Goal: Information Seeking & Learning: Learn about a topic

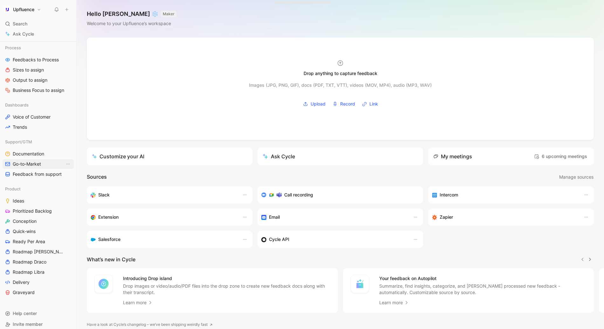
scroll to position [135, 0]
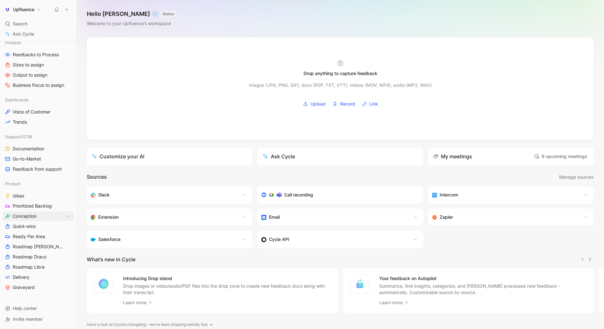
click at [30, 217] on span "Conception" at bounding box center [25, 216] width 24 height 6
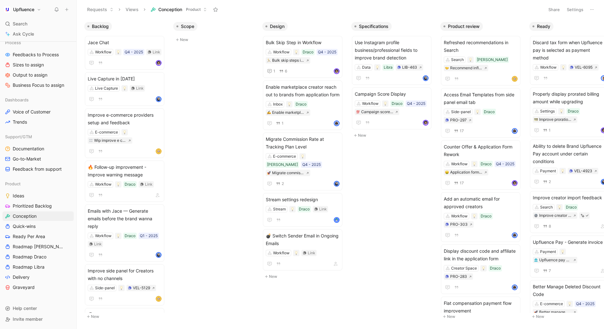
click at [179, 38] on icon at bounding box center [177, 40] width 4 height 4
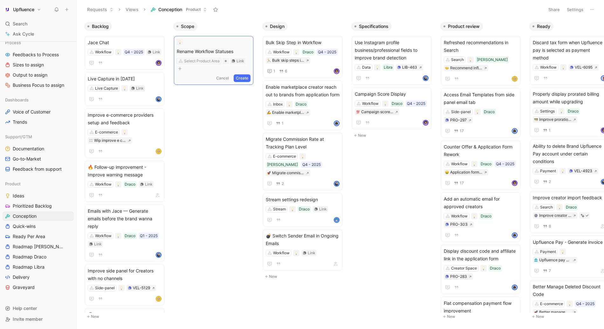
click at [246, 74] on button "Create" at bounding box center [242, 78] width 17 height 8
click at [180, 79] on button "New" at bounding box center [215, 76] width 84 height 8
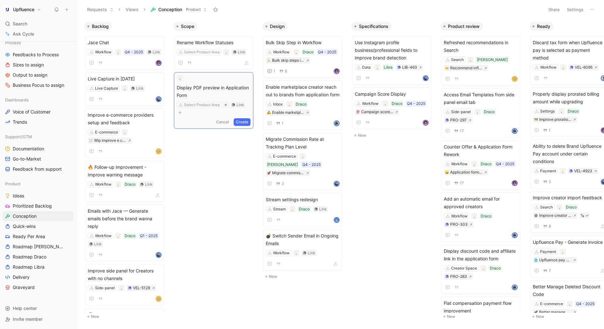
click at [246, 118] on button "Create" at bounding box center [242, 122] width 17 height 8
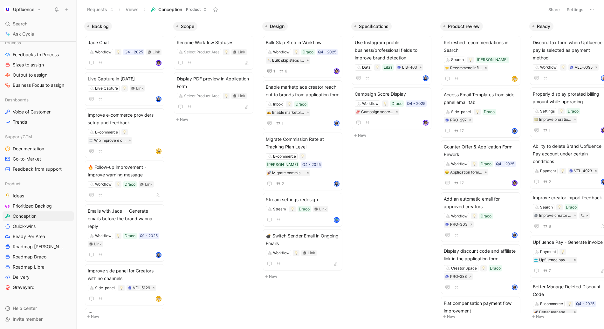
click at [183, 121] on button "New" at bounding box center [215, 120] width 84 height 8
click at [183, 172] on button "New" at bounding box center [215, 171] width 84 height 8
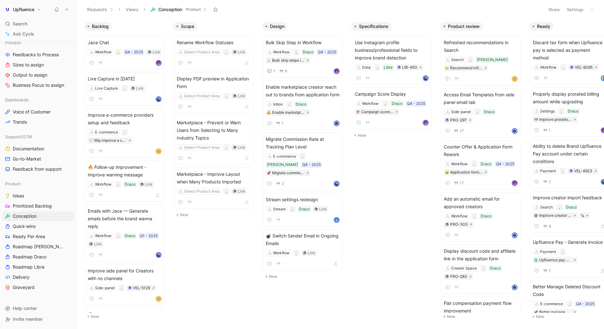
click at [183, 216] on button "New" at bounding box center [215, 215] width 84 height 8
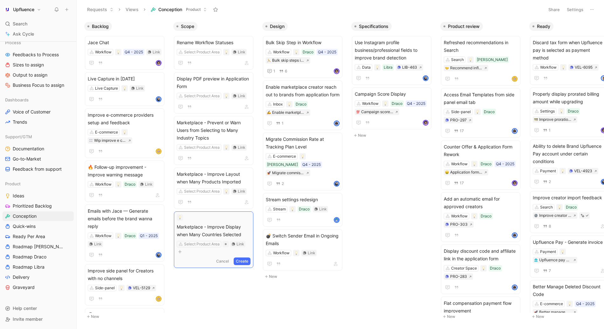
click at [244, 257] on button "Create" at bounding box center [242, 261] width 17 height 8
click at [184, 259] on button "New" at bounding box center [215, 259] width 84 height 8
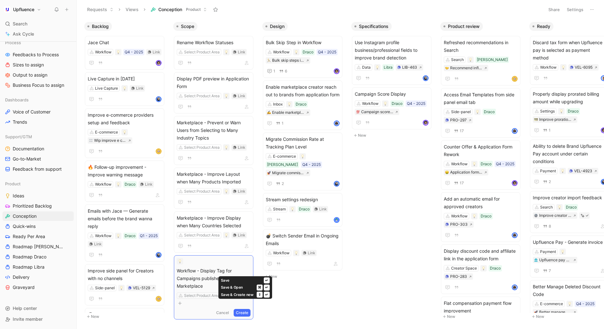
click at [243, 309] on button "Create" at bounding box center [242, 313] width 17 height 8
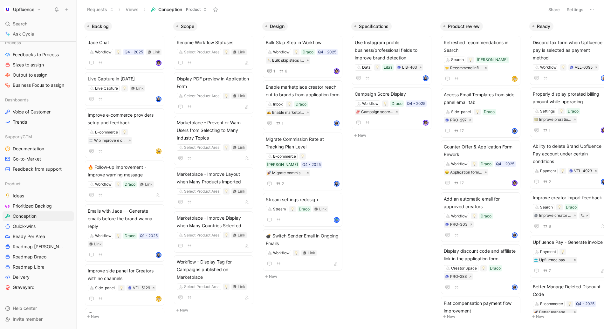
click at [186, 312] on button "New" at bounding box center [215, 310] width 84 height 8
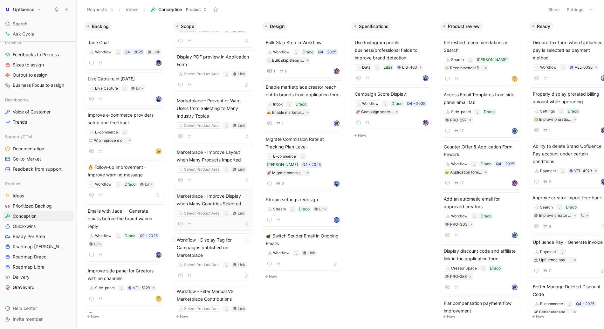
scroll to position [38, 0]
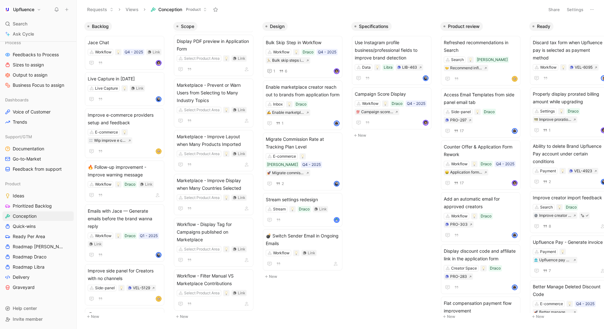
click at [184, 316] on button "New" at bounding box center [215, 317] width 84 height 8
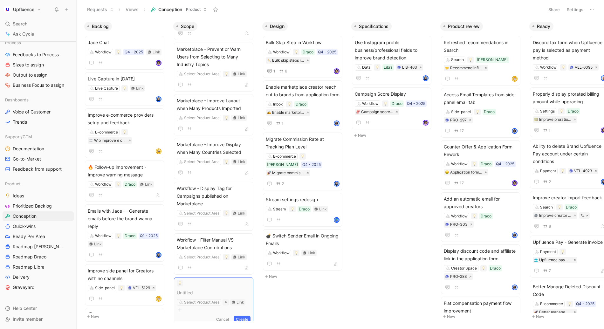
click at [221, 282] on div at bounding box center [214, 283] width 74 height 6
click at [197, 296] on span at bounding box center [214, 293] width 74 height 8
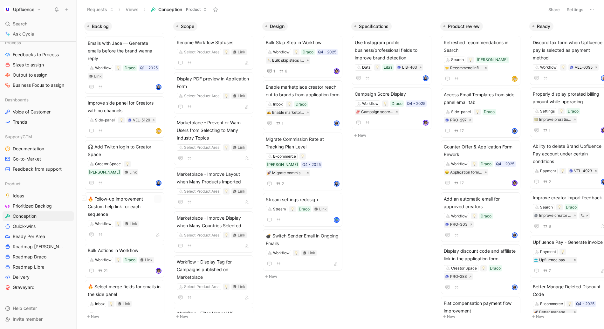
scroll to position [0, 0]
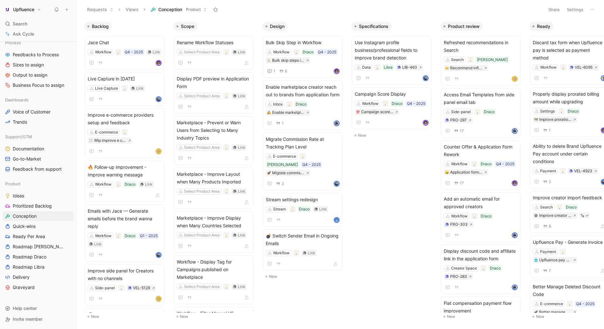
click at [257, 13] on div "Requests Views Conception Product" at bounding box center [312, 9] width 457 height 11
click at [580, 8] on button "Settings" at bounding box center [575, 9] width 22 height 9
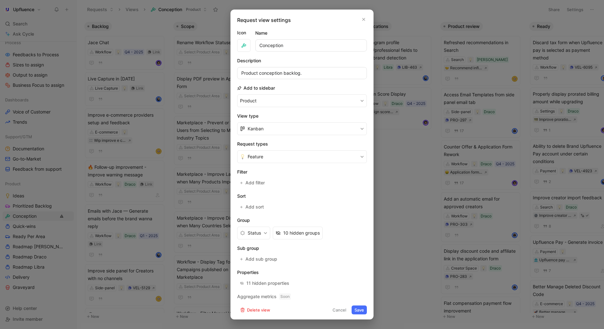
scroll to position [2, 0]
click at [269, 230] on button "Status" at bounding box center [253, 231] width 33 height 13
click at [304, 225] on button "10 hidden groups" at bounding box center [298, 231] width 50 height 13
click at [366, 18] on button "button" at bounding box center [363, 18] width 6 height 6
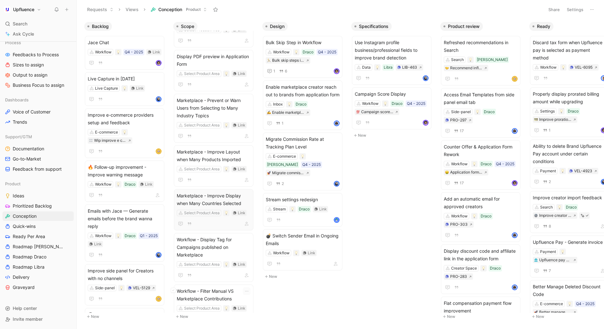
scroll to position [74, 0]
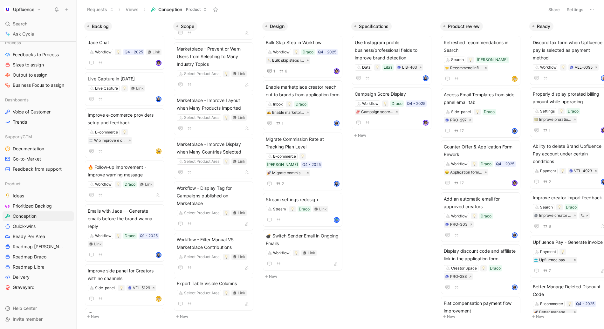
click at [183, 317] on button "New" at bounding box center [215, 317] width 84 height 8
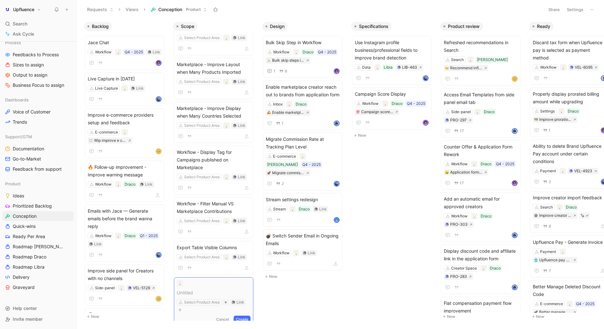
click at [225, 316] on button "Cancel" at bounding box center [222, 320] width 17 height 8
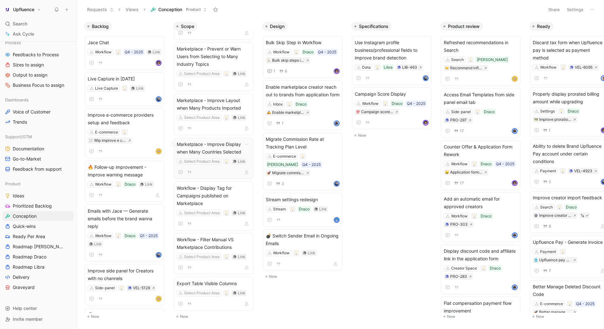
scroll to position [0, 0]
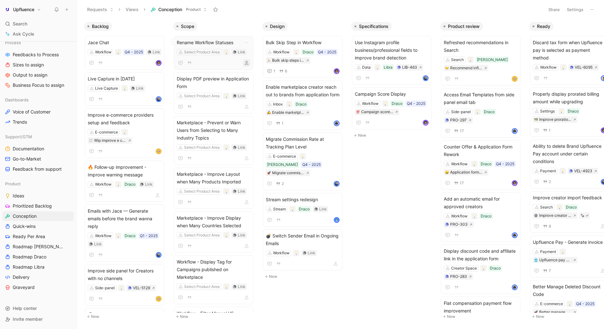
click at [249, 61] on icon "button" at bounding box center [247, 63] width 4 height 4
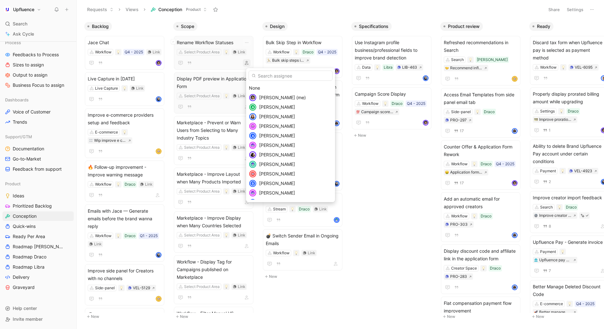
drag, startPoint x: 262, startPoint y: 95, endPoint x: 246, endPoint y: 86, distance: 18.9
click at [262, 95] on span "William Di Carlo (me)" at bounding box center [282, 97] width 47 height 5
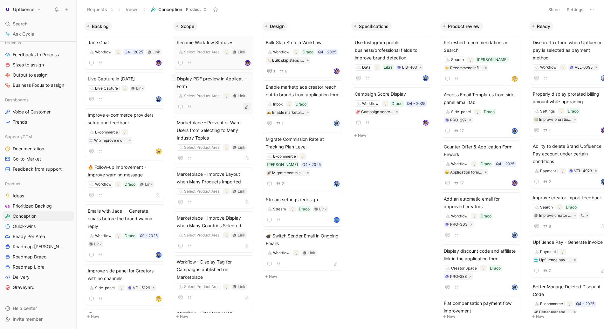
click at [249, 106] on icon "button" at bounding box center [247, 107] width 4 height 4
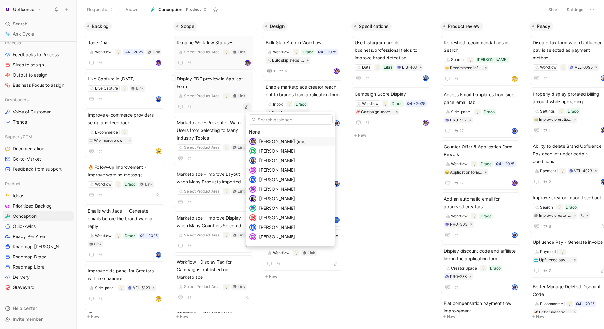
click at [270, 143] on span "William Di Carlo (me)" at bounding box center [282, 141] width 47 height 5
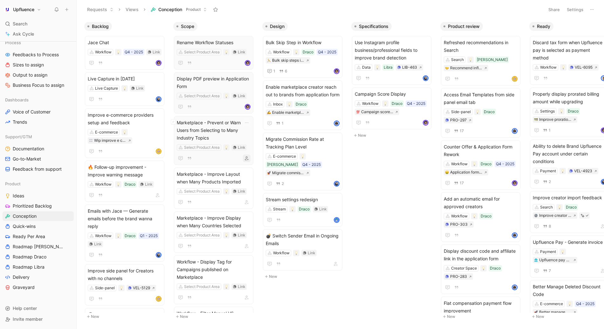
click at [249, 159] on icon "button" at bounding box center [247, 158] width 4 height 4
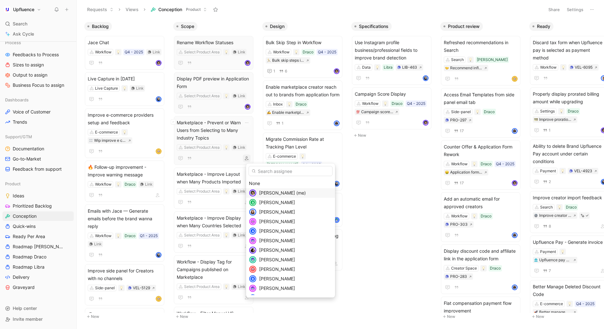
click at [257, 192] on div "William Di Carlo (me)" at bounding box center [290, 193] width 89 height 10
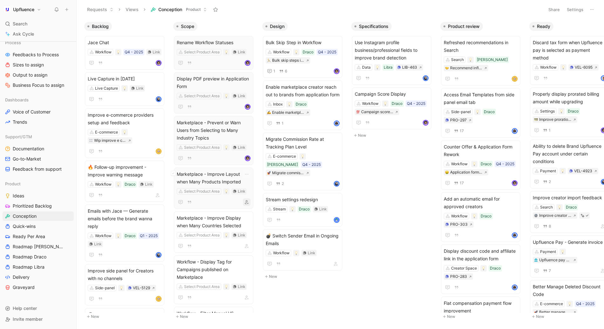
click at [249, 200] on icon "button" at bounding box center [247, 202] width 4 height 4
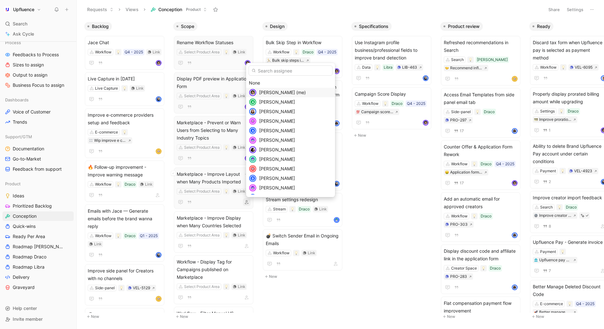
click at [277, 92] on span "William Di Carlo (me)" at bounding box center [282, 92] width 47 height 5
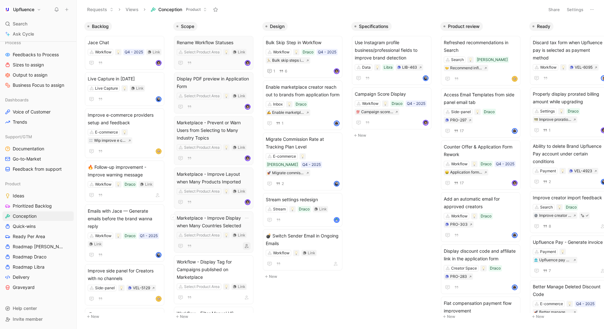
click at [249, 245] on icon "button" at bounding box center [247, 246] width 4 height 4
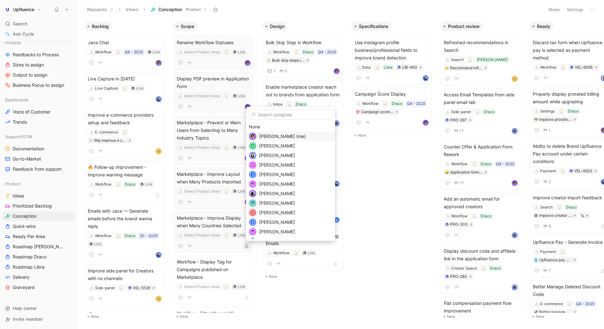
click at [274, 136] on span "William Di Carlo (me)" at bounding box center [282, 136] width 47 height 5
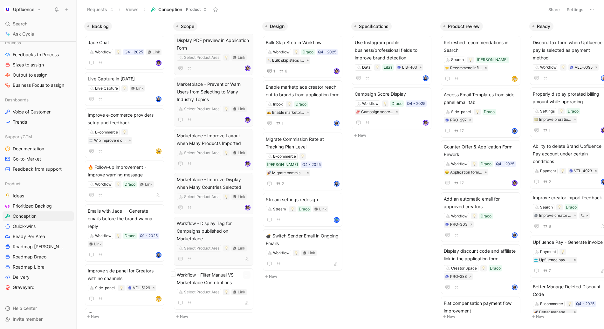
scroll to position [74, 0]
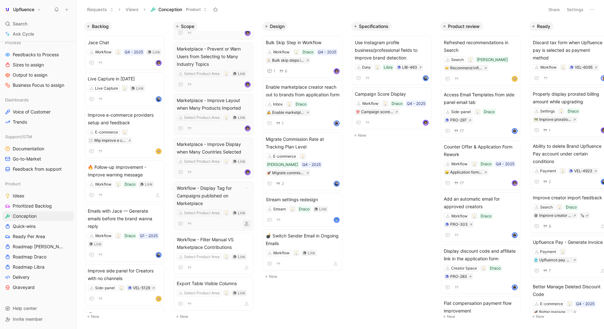
click at [249, 225] on icon "button" at bounding box center [247, 224] width 4 height 4
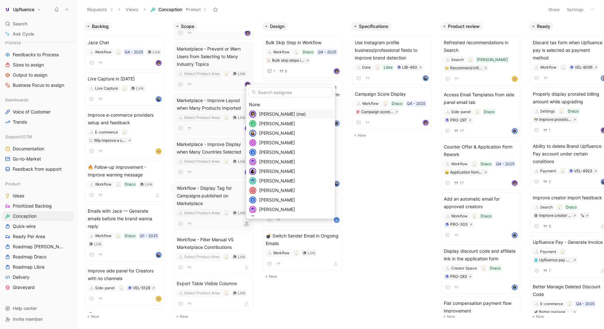
click at [285, 113] on span "William Di Carlo (me)" at bounding box center [282, 113] width 47 height 5
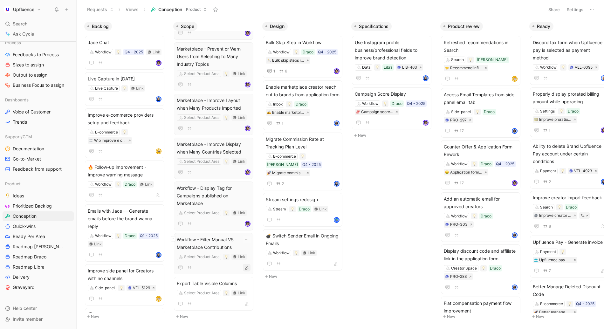
click at [249, 268] on icon "button" at bounding box center [247, 268] width 4 height 4
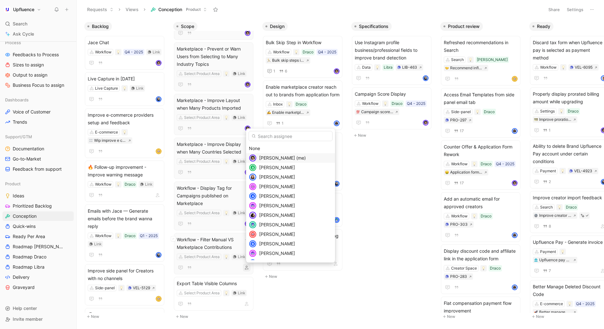
click at [281, 155] on span "William Di Carlo (me)" at bounding box center [282, 157] width 47 height 5
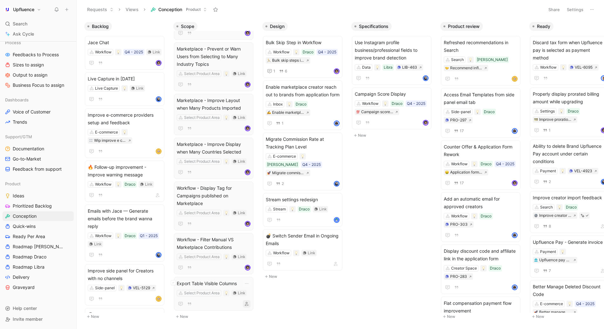
click at [249, 303] on icon "button" at bounding box center [247, 304] width 4 height 4
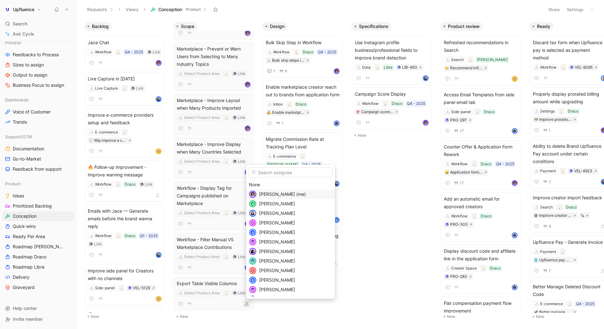
click at [265, 196] on span "William Di Carlo (me)" at bounding box center [282, 193] width 47 height 5
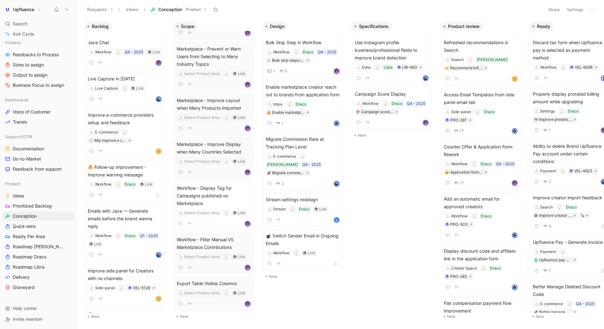
click at [184, 316] on button "New" at bounding box center [215, 317] width 84 height 8
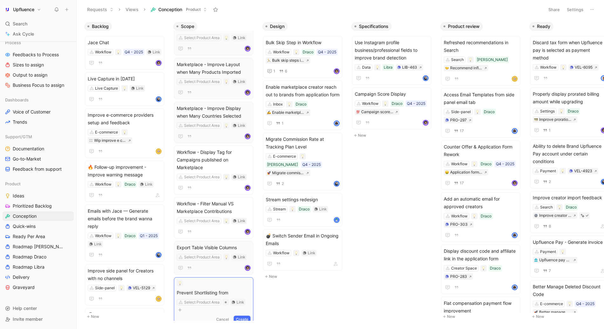
click at [217, 292] on span "Prevent Shortlisting from" at bounding box center [214, 293] width 74 height 8
click at [240, 293] on span "Prevent Shortlist button from" at bounding box center [214, 293] width 74 height 8
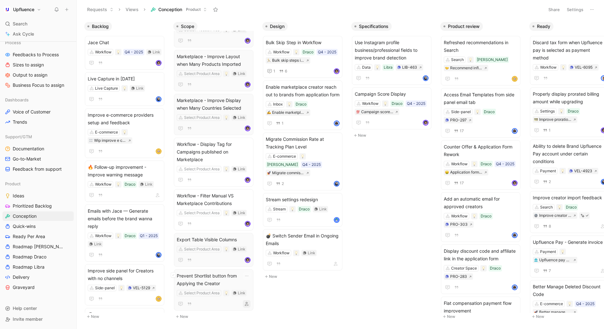
click at [249, 304] on icon "button" at bounding box center [247, 304] width 4 height 4
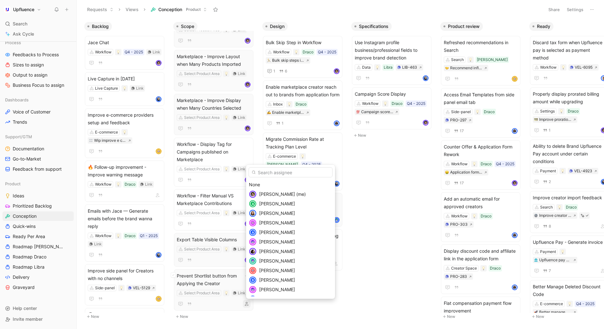
click at [268, 193] on span "William Di Carlo (me)" at bounding box center [282, 193] width 47 height 5
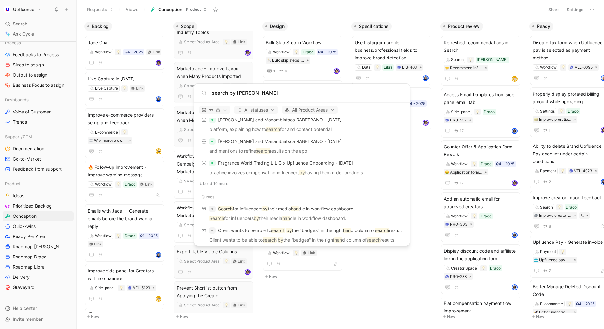
scroll to position [494, 0]
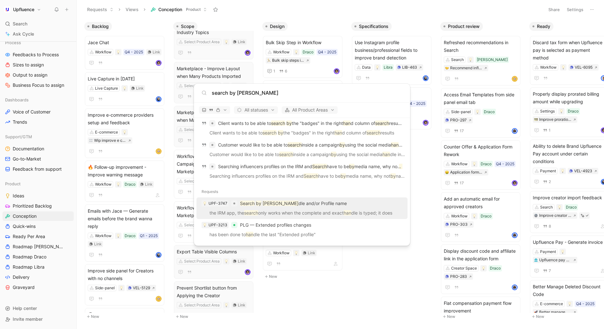
type input "search by han"
click at [271, 202] on p "Search by Han dle and/or Profile name" at bounding box center [293, 204] width 107 height 8
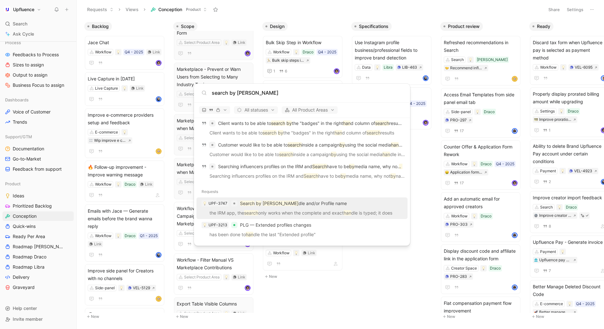
scroll to position [158, 0]
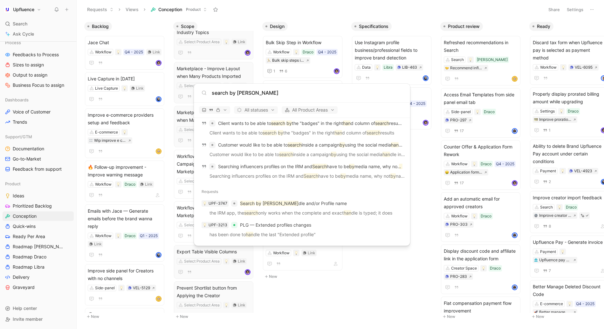
click at [361, 283] on body "Upfluence Search ⌘ K Ask Cycle Workspace Home G then H Feedback G then F Reques…" at bounding box center [302, 164] width 604 height 329
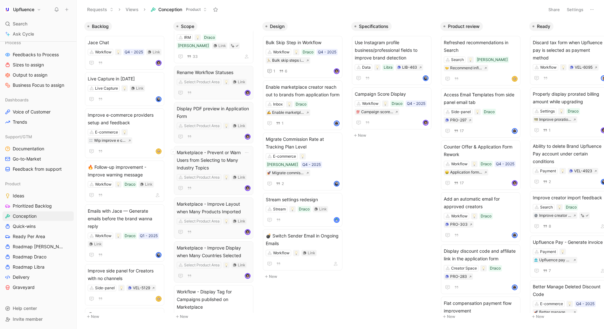
scroll to position [0, 0]
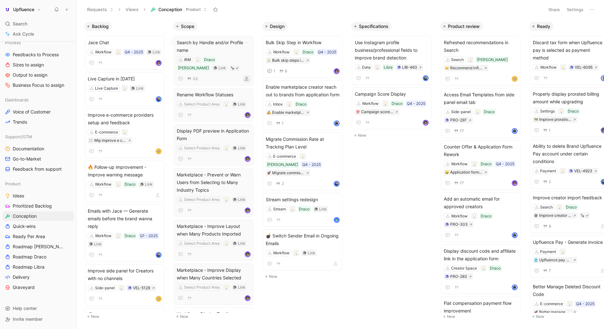
click at [250, 76] on button "button" at bounding box center [247, 79] width 8 height 8
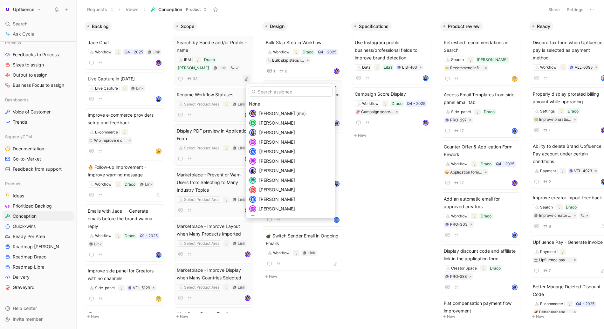
click at [268, 110] on div "William Di Carlo (me)" at bounding box center [295, 114] width 73 height 8
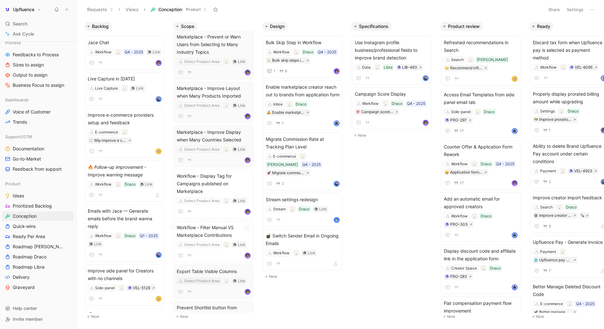
scroll to position [170, 0]
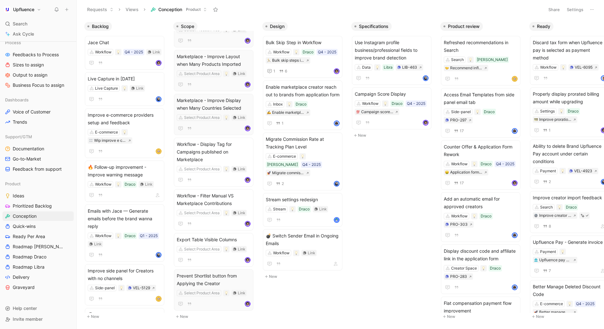
click at [182, 319] on button "New" at bounding box center [215, 317] width 84 height 8
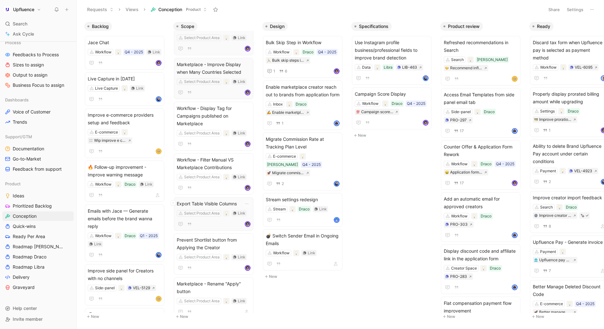
scroll to position [214, 0]
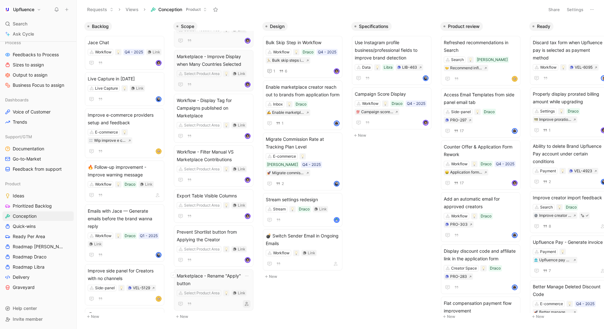
click at [250, 307] on button "button" at bounding box center [247, 304] width 8 height 8
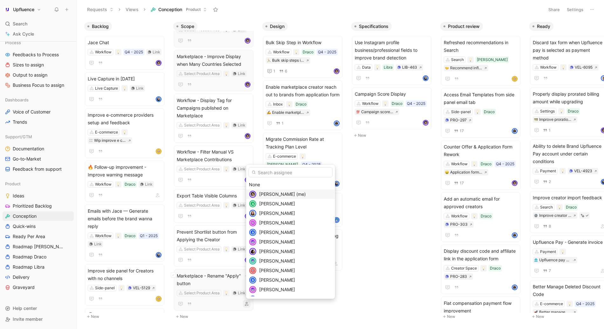
click at [265, 191] on span "William Di Carlo (me)" at bounding box center [282, 193] width 47 height 5
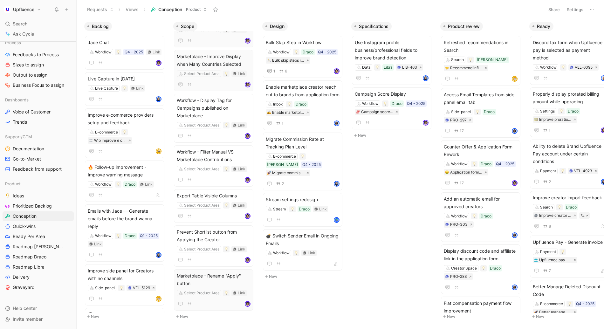
click at [184, 314] on button "New" at bounding box center [215, 317] width 84 height 8
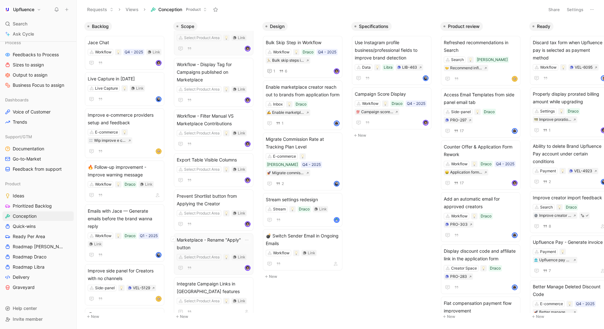
scroll to position [257, 0]
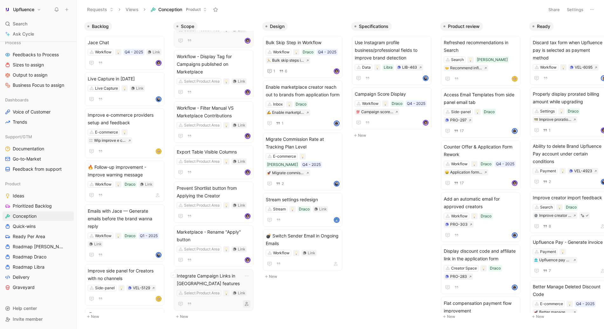
click at [250, 304] on button "button" at bounding box center [247, 304] width 8 height 8
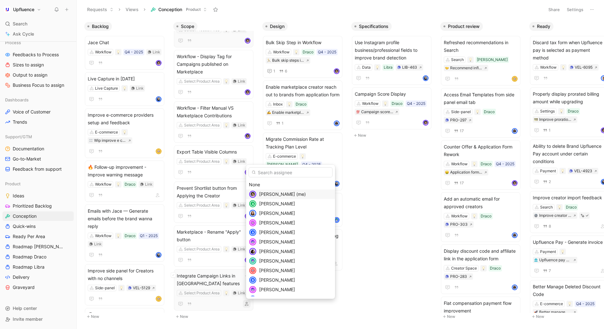
click at [262, 196] on span "William Di Carlo (me)" at bounding box center [282, 193] width 47 height 5
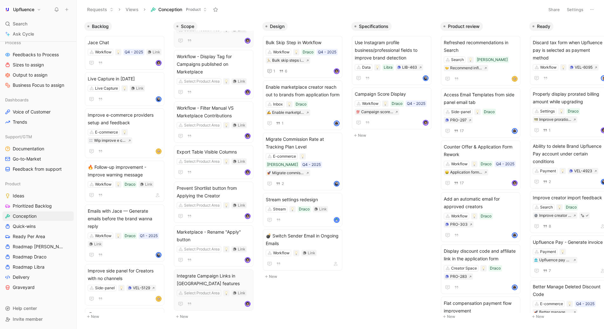
click at [187, 316] on button "New" at bounding box center [215, 317] width 84 height 8
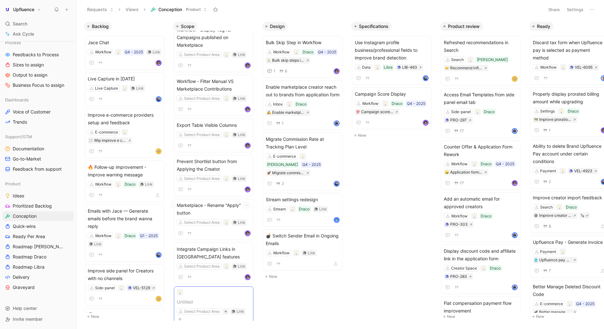
scroll to position [293, 0]
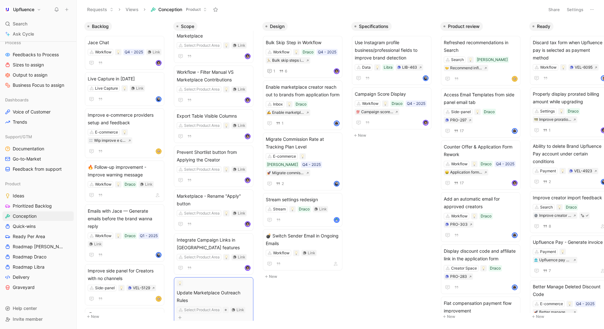
click at [246, 323] on button "Create" at bounding box center [242, 327] width 17 height 8
click at [249, 310] on icon "button" at bounding box center [247, 312] width 4 height 4
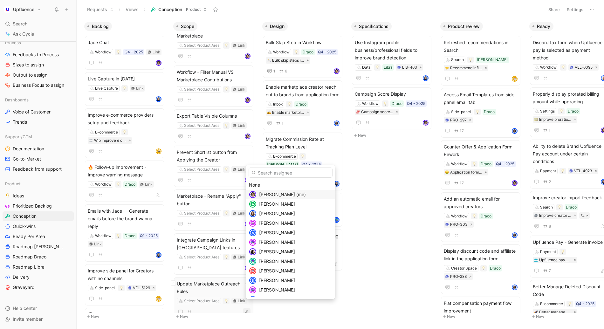
click at [268, 195] on span "William Di Carlo (me)" at bounding box center [282, 194] width 47 height 5
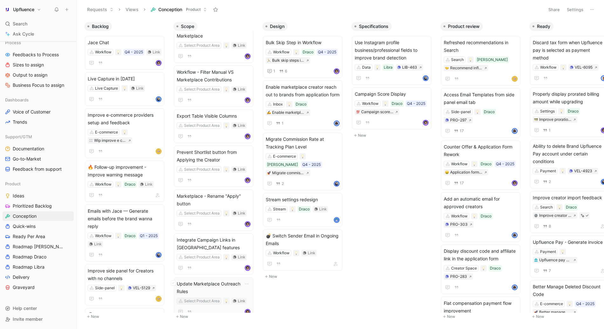
click at [203, 298] on div "Select Product Area" at bounding box center [202, 301] width 36 height 6
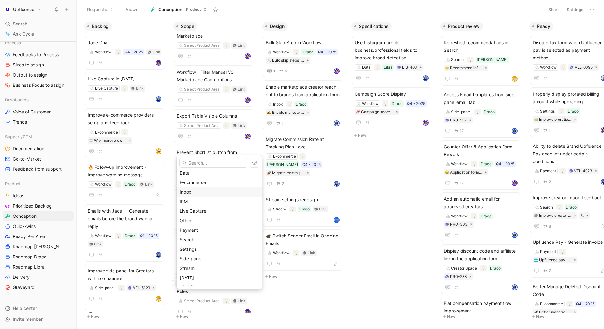
scroll to position [55, 0]
click at [193, 273] on span "Workflow" at bounding box center [189, 271] width 19 height 5
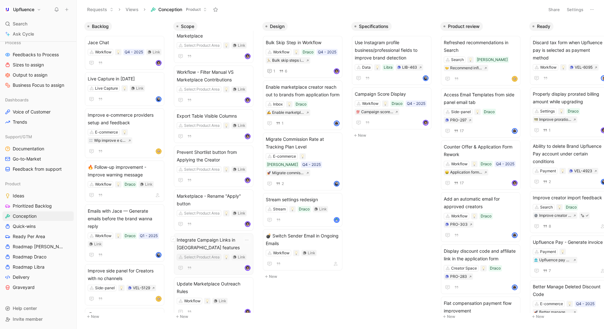
click at [196, 256] on div "Select Product Area" at bounding box center [202, 257] width 36 height 6
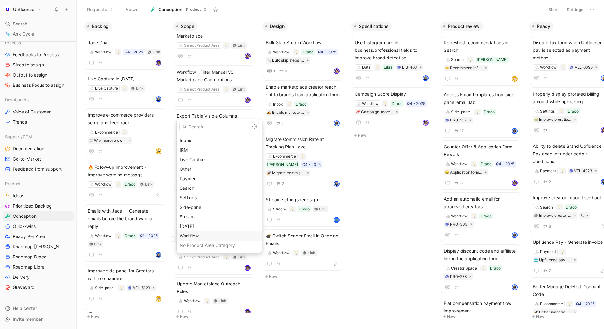
click at [190, 238] on div "Workflow" at bounding box center [219, 236] width 79 height 8
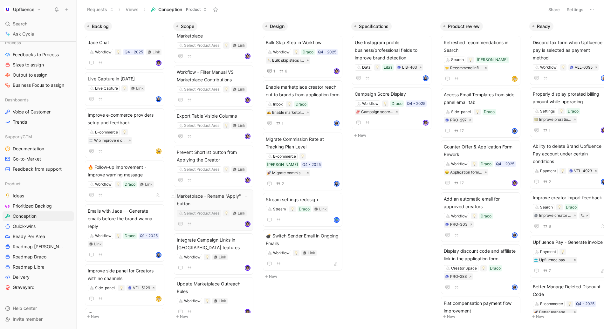
click at [196, 212] on div "Select Product Area" at bounding box center [202, 213] width 36 height 6
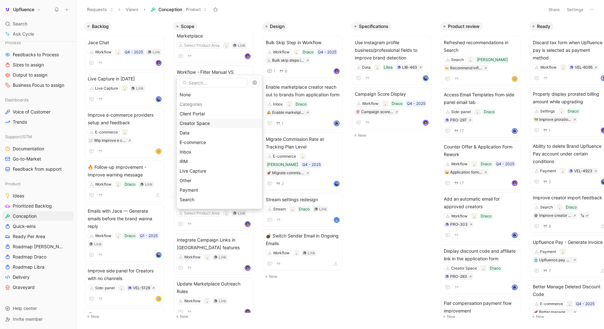
click at [196, 122] on span "Creator Space" at bounding box center [195, 122] width 30 height 5
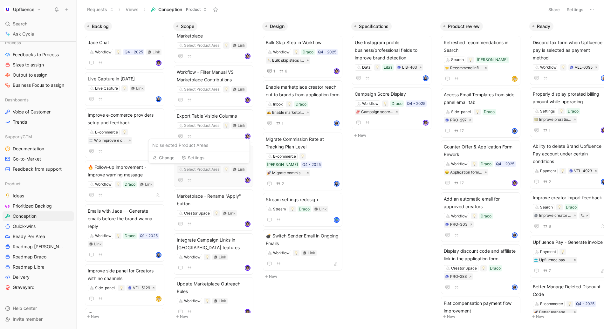
click at [193, 169] on div "Select Product Area" at bounding box center [202, 169] width 36 height 6
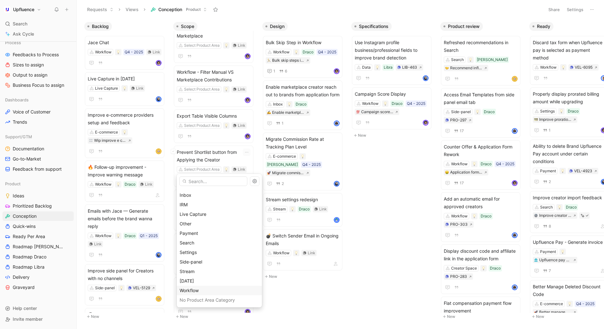
click at [195, 293] on span "Workflow" at bounding box center [189, 290] width 19 height 5
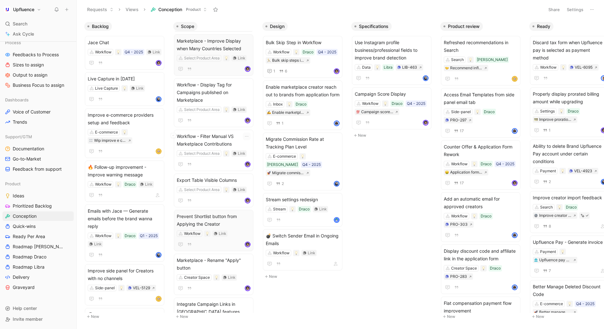
scroll to position [214, 0]
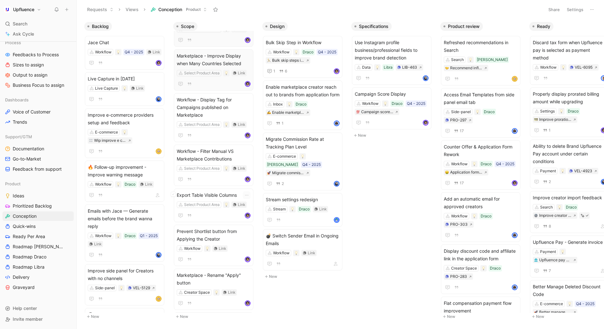
click at [173, 196] on button "Change" at bounding box center [163, 192] width 27 height 9
click at [173, 195] on icon at bounding box center [173, 194] width 3 height 3
click at [173, 98] on icon at bounding box center [173, 99] width 3 height 3
click at [174, 151] on icon at bounding box center [173, 150] width 3 height 3
click at [358, 315] on icon "button" at bounding box center [359, 314] width 5 height 5
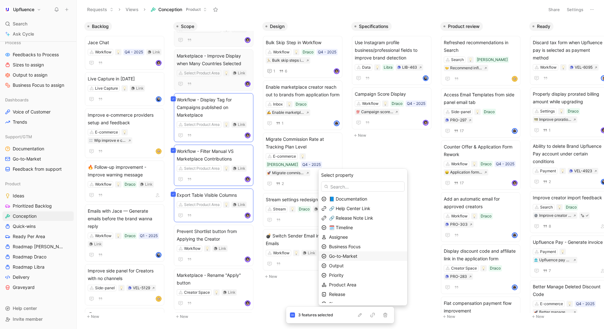
scroll to position [15, 0]
click at [345, 271] on span "Product Area" at bounding box center [342, 269] width 27 height 5
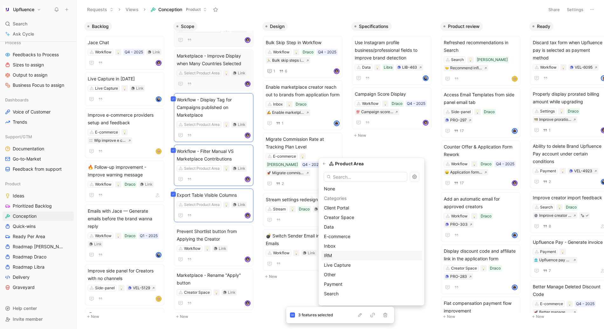
scroll to position [55, 0]
click at [341, 284] on span "Workflow" at bounding box center [333, 285] width 19 height 5
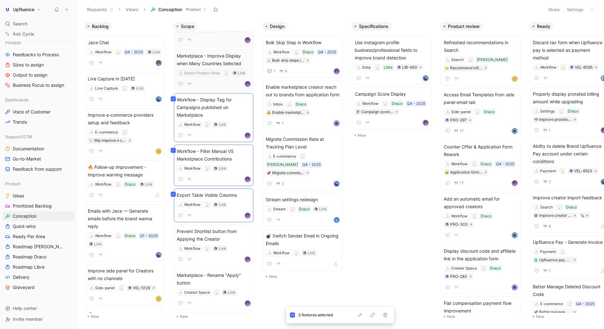
click at [388, 245] on div "Backlog Jace Chat Workflow Q4 - 2025 Link Live Capture in Wednesday Live Captur…" at bounding box center [340, 174] width 527 height 310
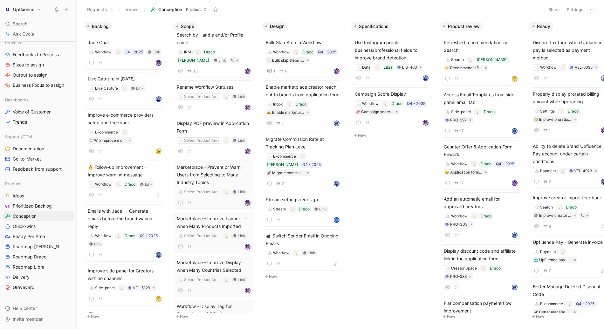
scroll to position [0, 0]
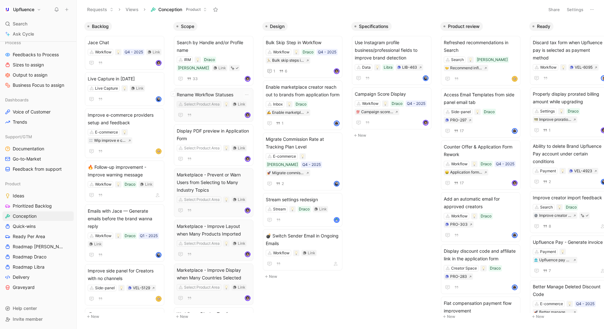
click at [200, 106] on div "Select Product Area" at bounding box center [202, 104] width 36 height 6
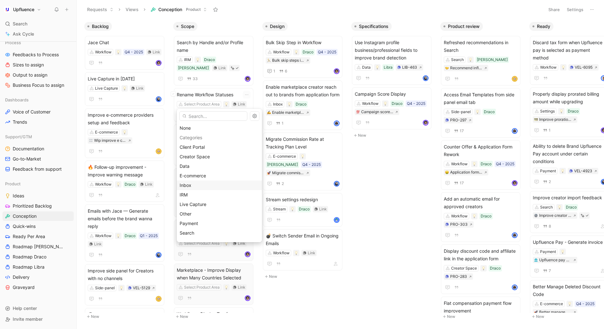
scroll to position [55, 0]
click at [195, 226] on span "Workflow" at bounding box center [189, 225] width 19 height 5
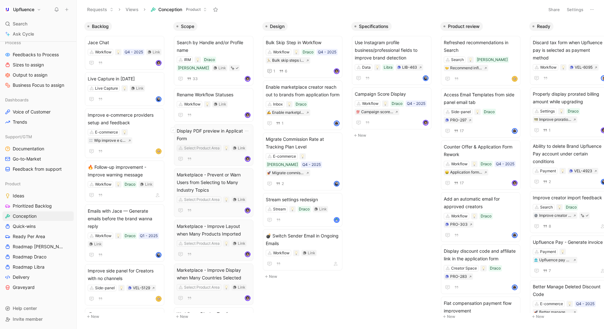
click at [199, 148] on div "Select Product Area" at bounding box center [202, 148] width 36 height 6
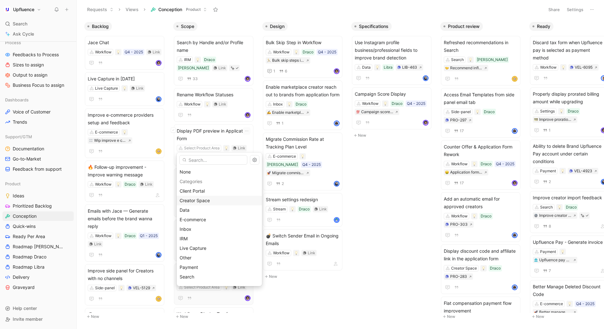
click at [197, 199] on span "Creator Space" at bounding box center [195, 200] width 30 height 5
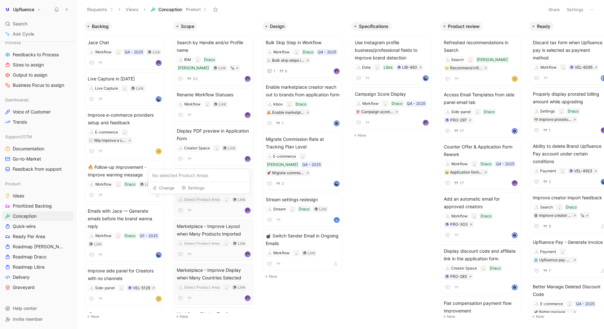
click at [212, 200] on div "Select Product Area" at bounding box center [202, 199] width 36 height 6
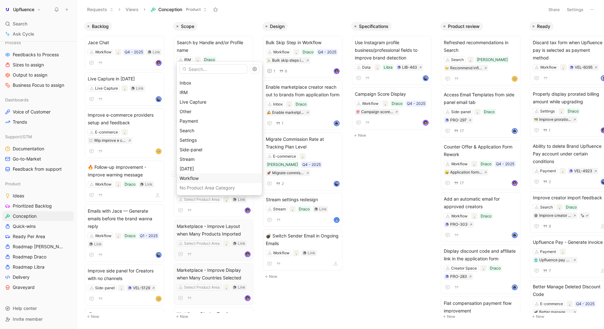
click at [193, 179] on span "Workflow" at bounding box center [189, 177] width 19 height 5
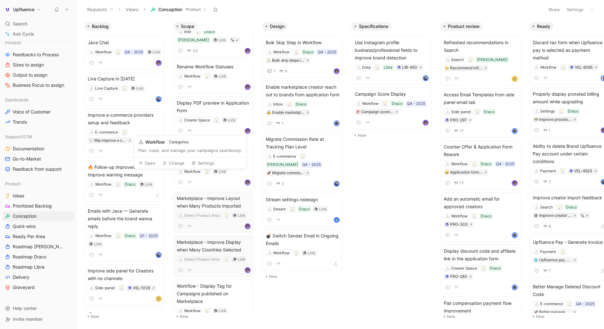
scroll to position [31, 0]
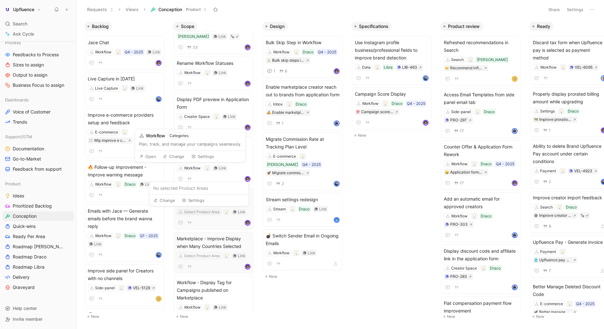
click at [190, 210] on div "Select Product Area" at bounding box center [202, 212] width 36 height 6
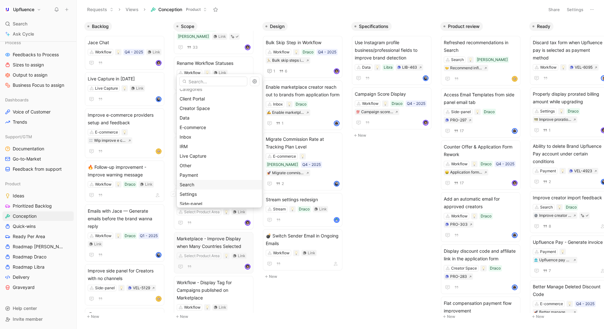
scroll to position [0, 0]
click at [194, 119] on span "Creator Space" at bounding box center [195, 121] width 30 height 5
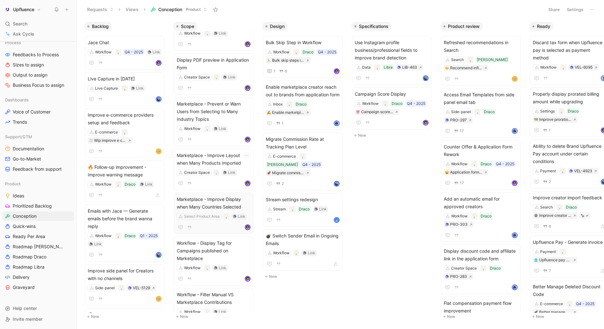
scroll to position [77, 0]
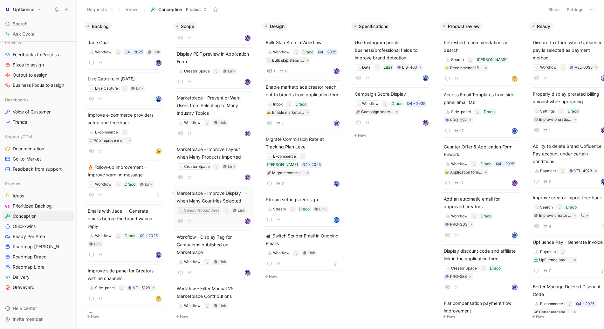
click at [197, 211] on div "Select Product Area" at bounding box center [202, 210] width 36 height 6
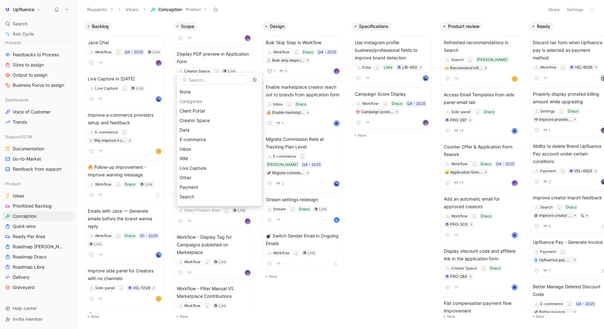
scroll to position [55, 0]
click at [193, 188] on span "Workflow" at bounding box center [189, 188] width 19 height 5
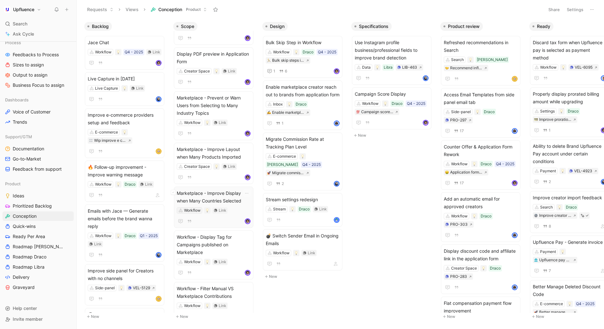
click at [189, 211] on div "Workflow" at bounding box center [192, 210] width 17 height 6
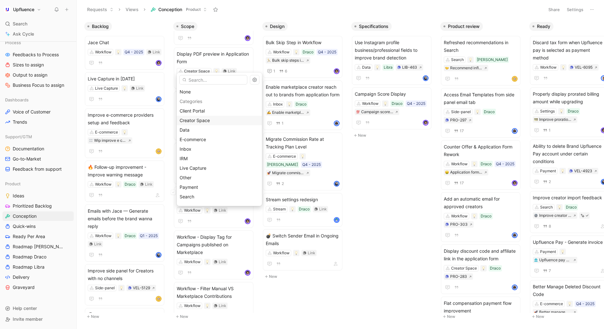
click at [200, 120] on span "Creator Space" at bounding box center [195, 120] width 30 height 5
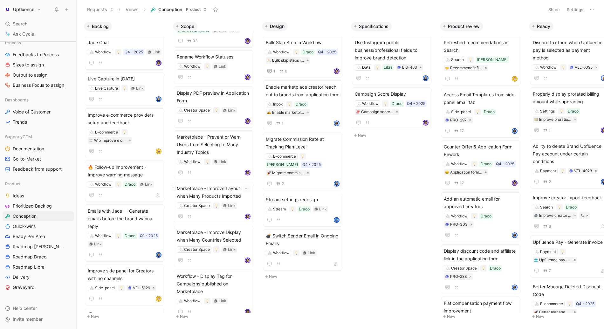
scroll to position [0, 0]
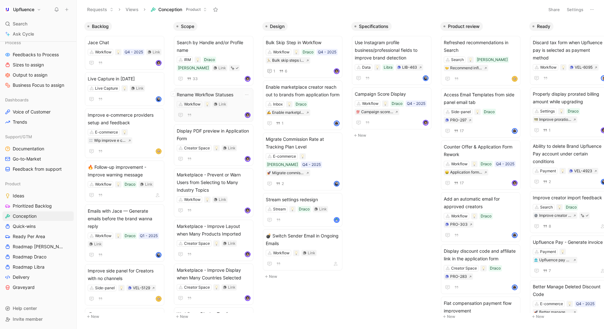
click at [239, 96] on span "Rename Workflow Statuses" at bounding box center [214, 95] width 74 height 8
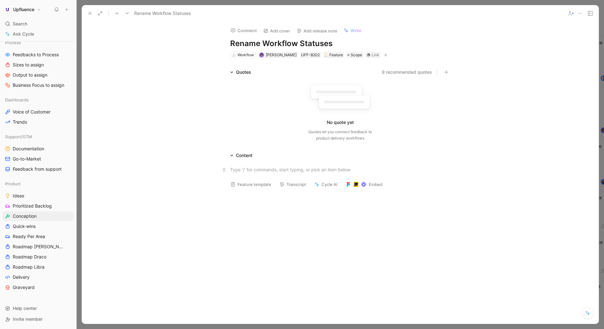
click at [261, 171] on div at bounding box center [340, 169] width 220 height 7
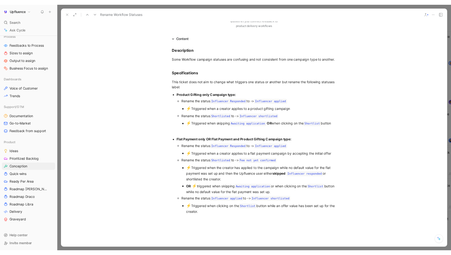
scroll to position [109, 0]
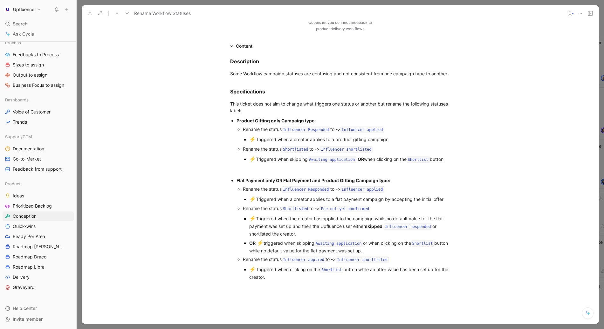
click at [89, 14] on icon at bounding box center [89, 13] width 5 height 5
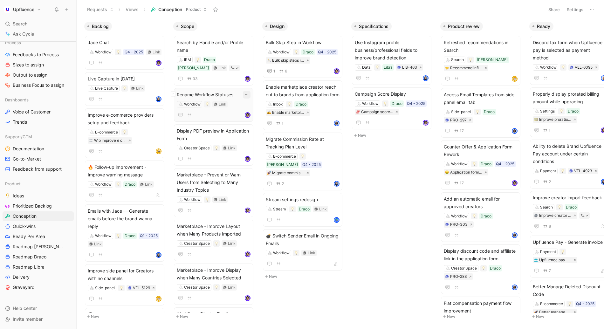
click at [249, 92] on icon "button" at bounding box center [246, 94] width 5 height 5
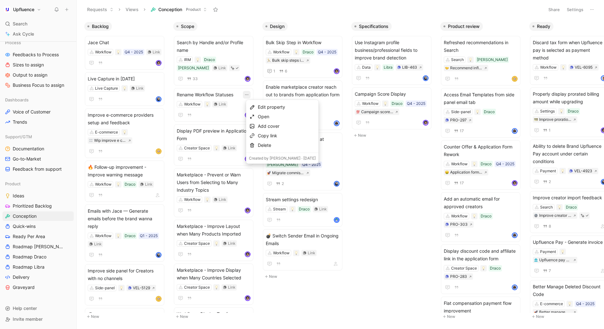
click at [266, 101] on div "Edit property Open Add cover Copy link Delete" at bounding box center [282, 126] width 73 height 53
click at [265, 104] on div "Edit property" at bounding box center [287, 107] width 58 height 8
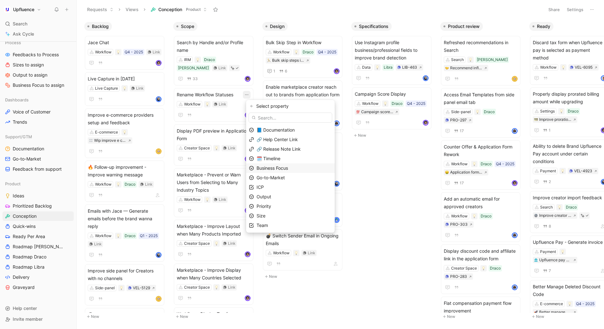
click at [269, 167] on span "Business Focus" at bounding box center [272, 167] width 31 height 5
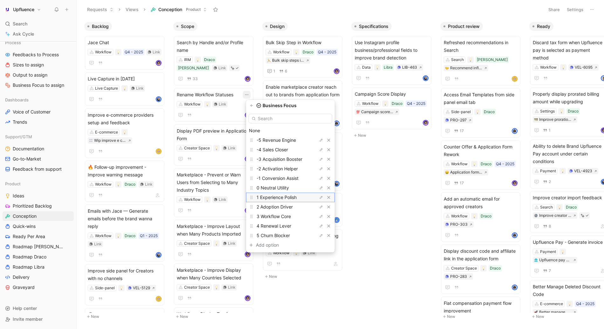
click at [273, 201] on div "1 Experience Polish" at bounding box center [281, 198] width 48 height 8
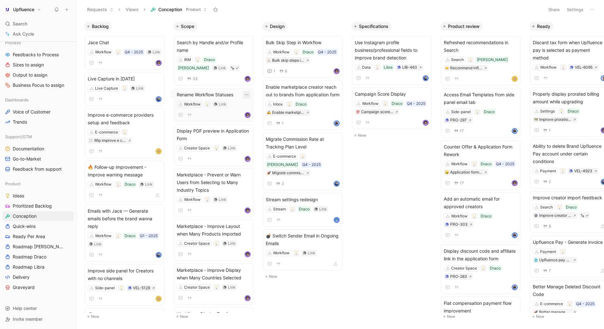
click at [248, 96] on icon "button" at bounding box center [246, 94] width 5 height 5
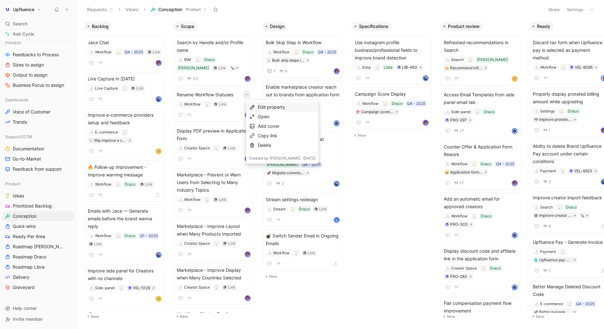
click at [261, 109] on div "Edit property" at bounding box center [287, 107] width 58 height 8
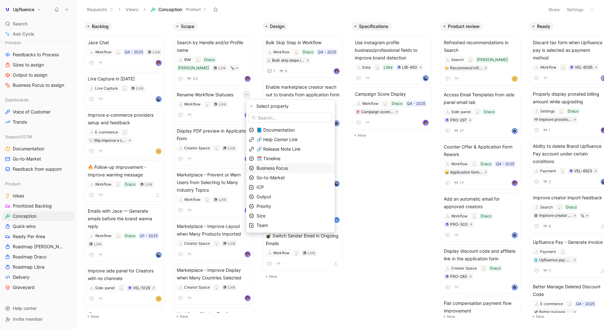
click at [278, 168] on span "Business Focus" at bounding box center [272, 167] width 31 height 5
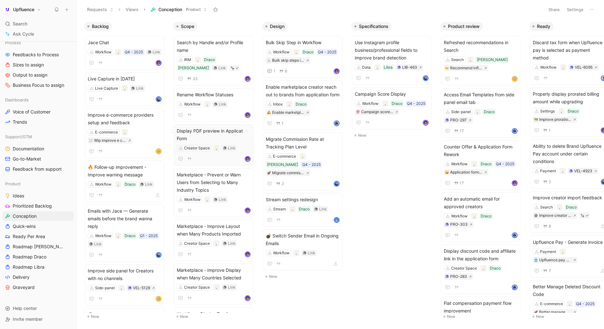
click at [218, 132] on span "Display PDF preview in Application Form" at bounding box center [214, 134] width 74 height 15
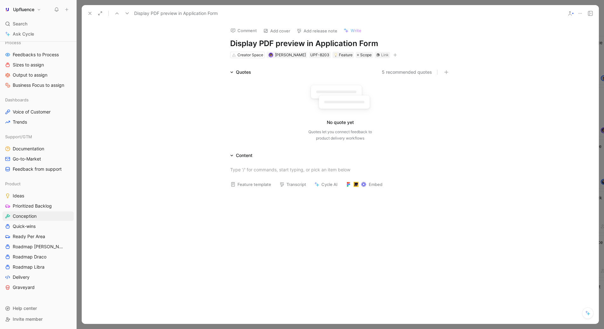
click at [392, 58] on div "Creator Space William Di Carlo UPF-8203 Feature Scope Link" at bounding box center [339, 55] width 221 height 8
click at [393, 54] on icon "button" at bounding box center [395, 55] width 4 height 4
click at [116, 16] on icon at bounding box center [116, 13] width 5 height 5
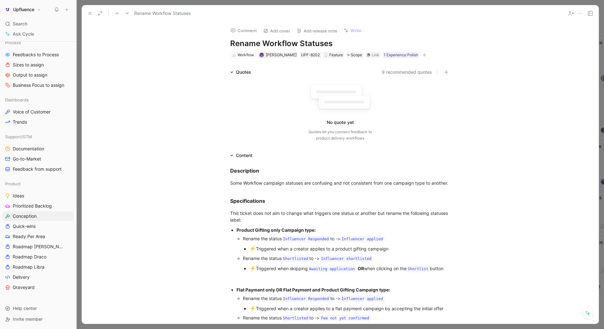
click at [116, 16] on icon at bounding box center [116, 13] width 5 height 5
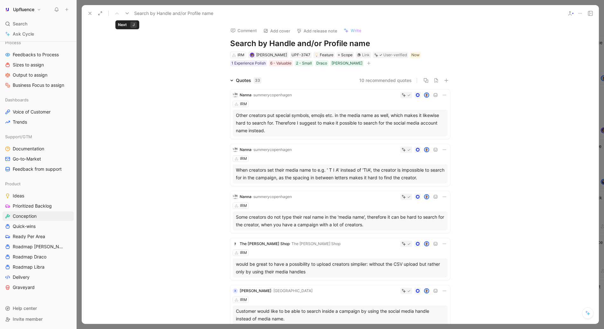
click at [129, 15] on icon at bounding box center [127, 13] width 5 height 5
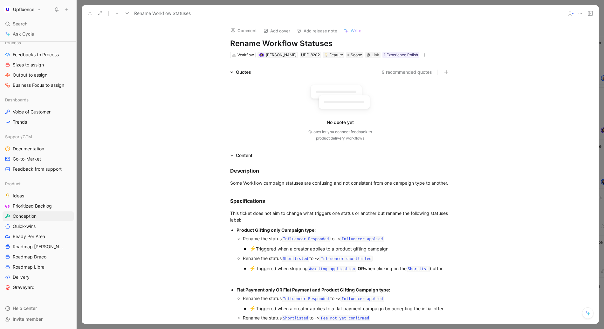
click at [423, 55] on icon "button" at bounding box center [424, 55] width 3 height 0
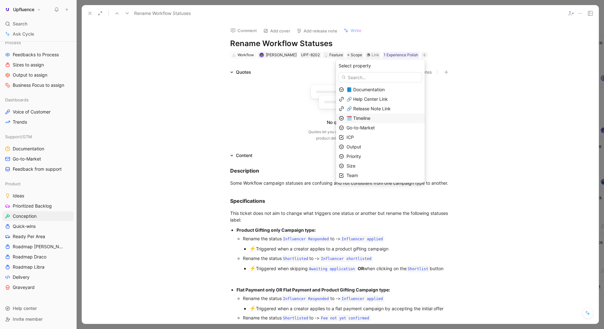
click at [368, 120] on span "🗓️ Timeline" at bounding box center [358, 117] width 24 height 5
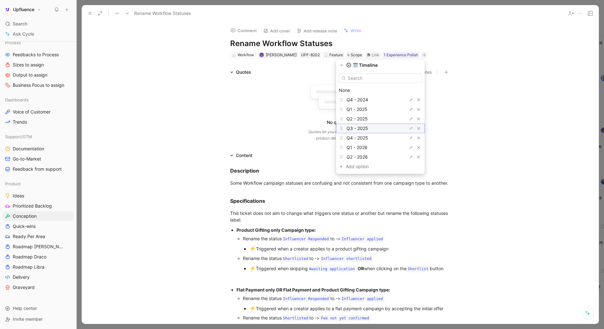
click at [363, 128] on span "Q3 - 2025" at bounding box center [357, 128] width 22 height 5
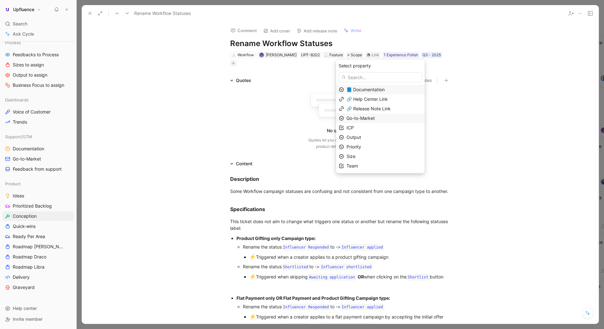
click at [367, 119] on span "Go-to-Market" at bounding box center [360, 117] width 28 height 5
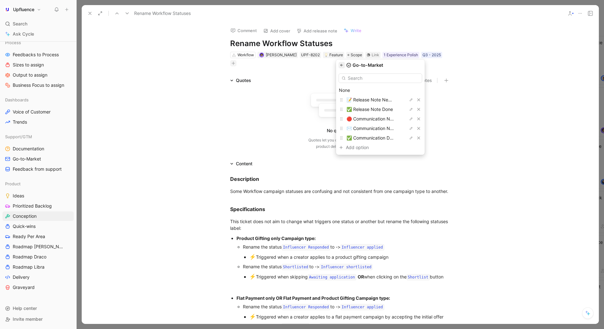
click at [343, 65] on icon "button" at bounding box center [341, 65] width 3 height 2
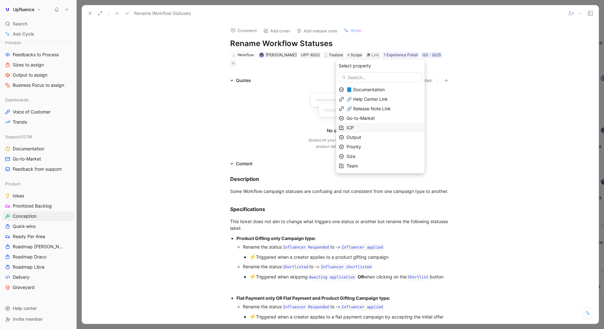
click at [360, 126] on div "ICP" at bounding box center [383, 128] width 75 height 8
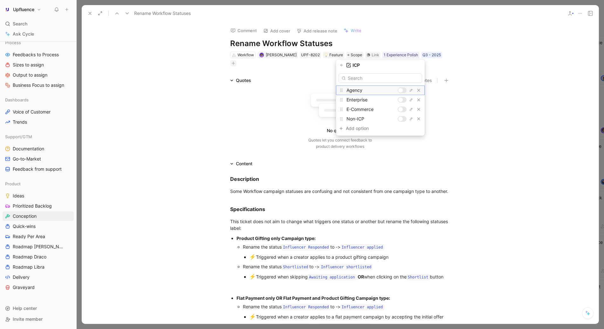
click at [401, 90] on div at bounding box center [400, 90] width 4 height 4
click at [401, 98] on div at bounding box center [400, 100] width 4 height 4
click at [401, 99] on div at bounding box center [403, 100] width 4 height 4
click at [402, 90] on div at bounding box center [403, 90] width 4 height 4
click at [343, 65] on icon "button" at bounding box center [341, 65] width 3 height 2
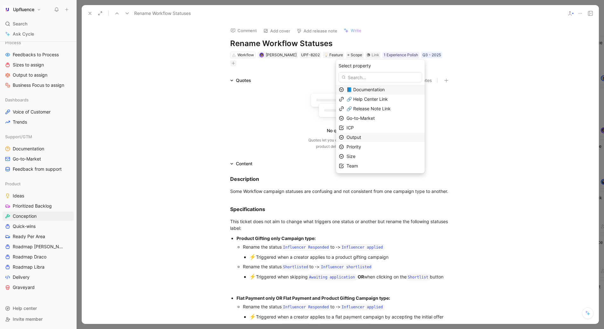
click at [370, 139] on div "Output" at bounding box center [383, 138] width 75 height 8
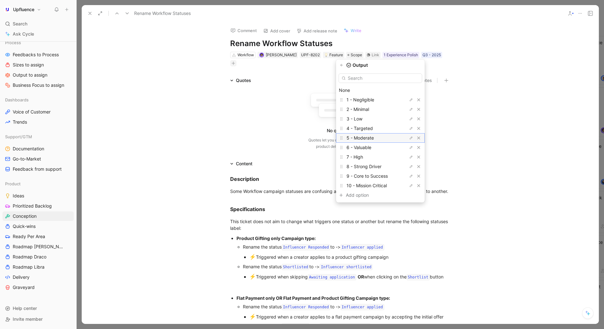
click at [365, 135] on span "5 - Moderate" at bounding box center [359, 137] width 27 height 5
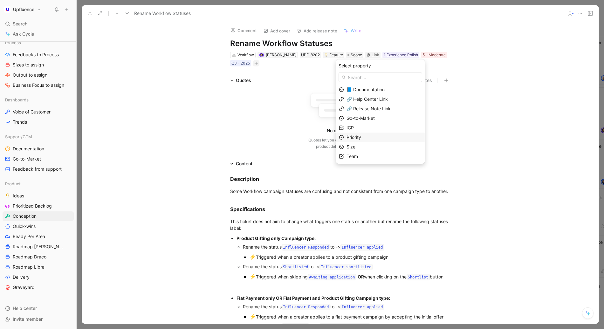
click at [361, 137] on span "Priority" at bounding box center [353, 136] width 15 height 5
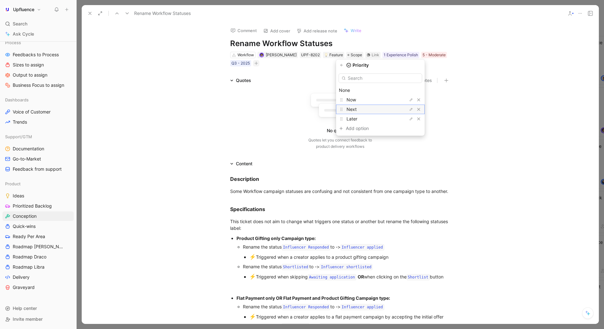
click at [365, 110] on div "Next" at bounding box center [370, 110] width 48 height 8
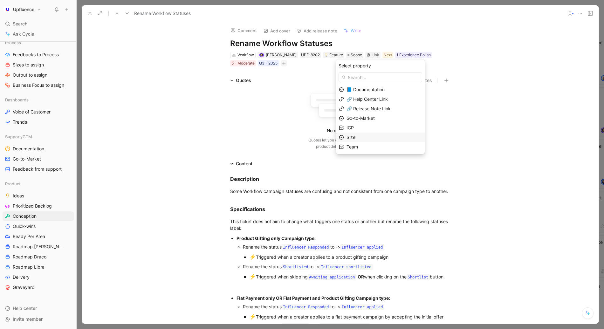
click at [355, 138] on span "Size" at bounding box center [350, 136] width 9 height 5
click at [362, 100] on span "1 - Extra Small" at bounding box center [361, 99] width 30 height 5
click at [360, 134] on div "Team" at bounding box center [383, 138] width 75 height 8
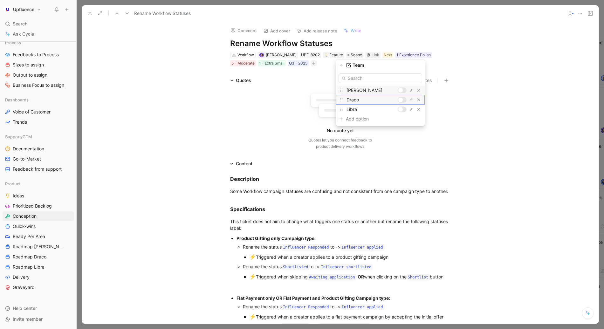
click at [402, 98] on div at bounding box center [400, 100] width 4 height 4
click at [343, 65] on icon "button" at bounding box center [342, 65] width 4 height 4
click at [361, 128] on div "ICP" at bounding box center [383, 128] width 75 height 8
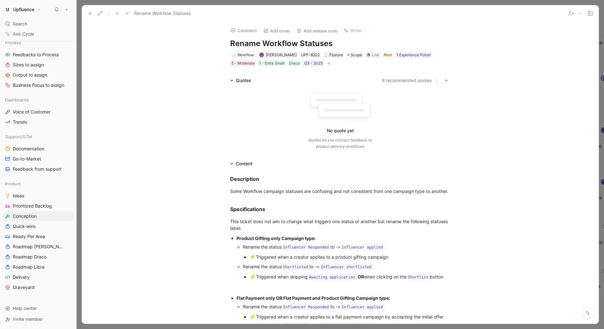
click at [127, 14] on icon at bounding box center [127, 13] width 5 height 5
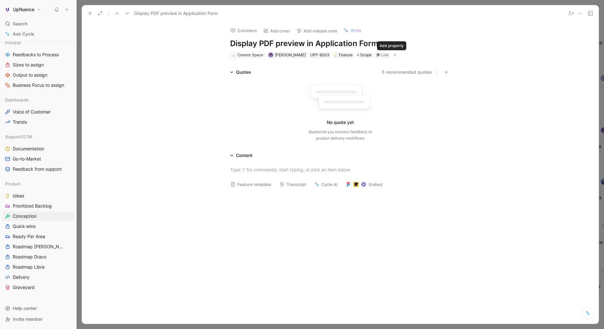
click at [393, 55] on icon "button" at bounding box center [395, 55] width 4 height 4
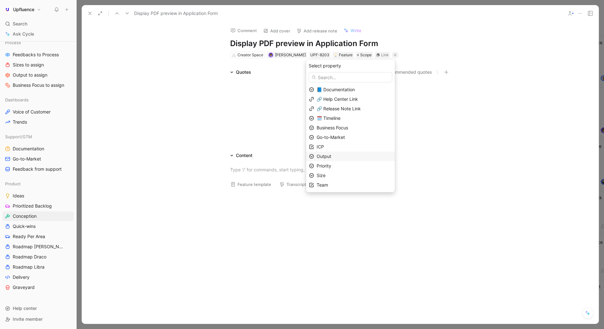
click at [331, 154] on span "Output" at bounding box center [324, 156] width 15 height 5
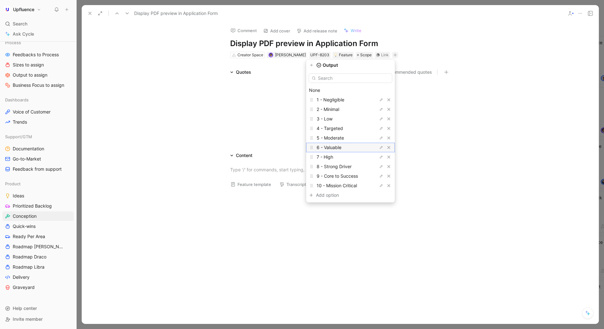
click at [338, 147] on span "6 - Valuable" at bounding box center [329, 147] width 25 height 5
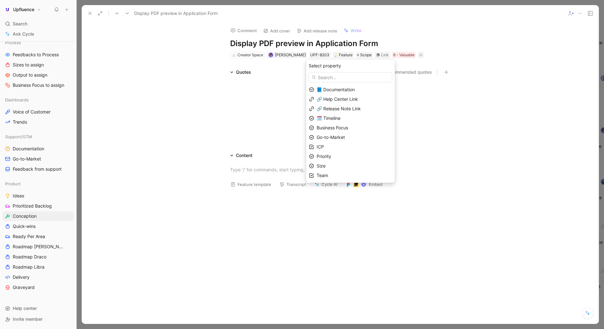
click at [331, 158] on span "Priority" at bounding box center [324, 156] width 15 height 5
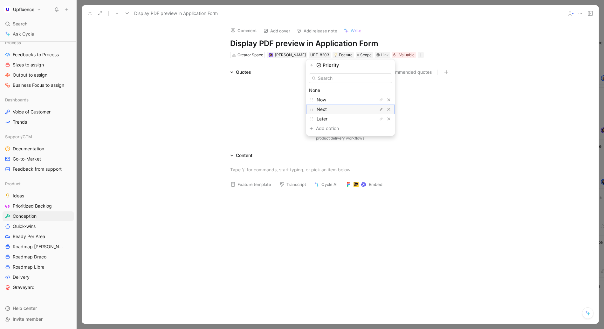
click at [327, 108] on span "Next" at bounding box center [322, 108] width 10 height 5
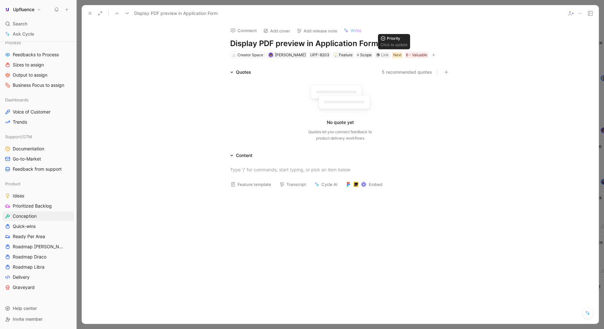
click at [395, 53] on div "Next" at bounding box center [397, 55] width 8 height 6
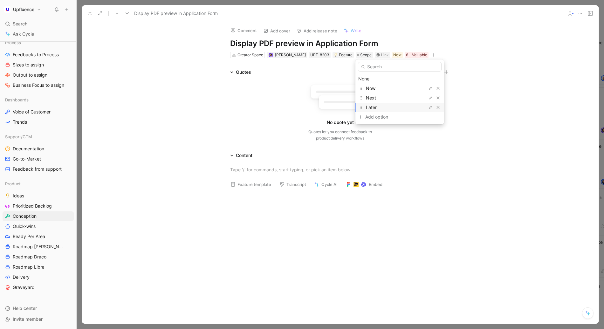
click at [376, 105] on span "Later" at bounding box center [371, 107] width 11 height 5
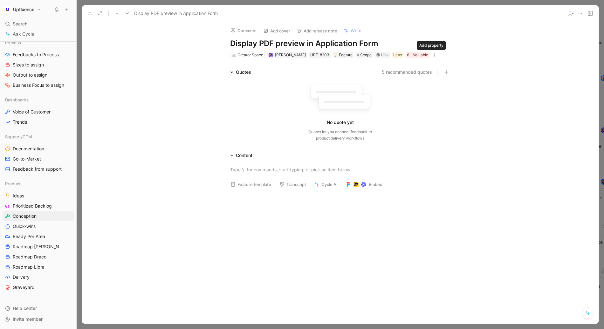
click at [433, 55] on icon "button" at bounding box center [435, 55] width 4 height 4
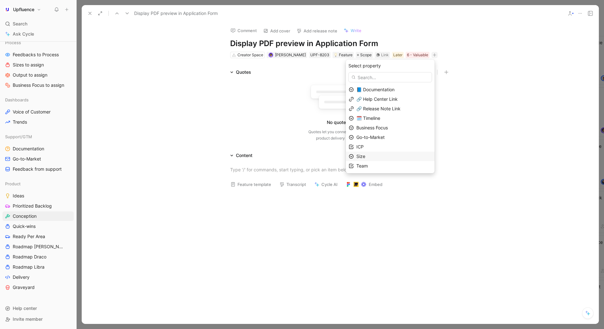
click at [365, 154] on span "Size" at bounding box center [360, 156] width 9 height 5
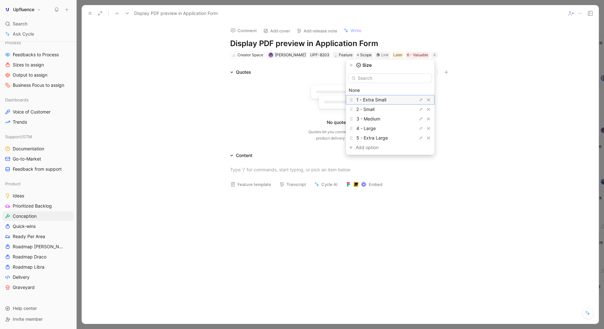
click at [373, 102] on span "1 - Extra Small" at bounding box center [371, 99] width 30 height 5
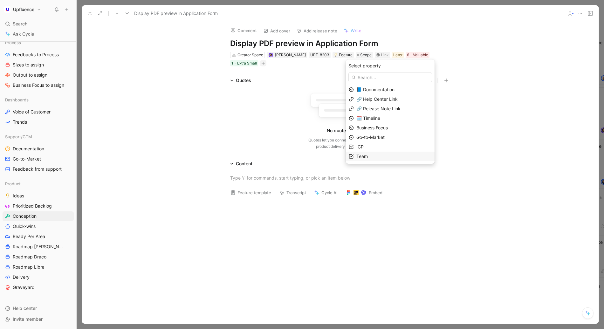
click at [367, 155] on span "Team" at bounding box center [361, 156] width 11 height 5
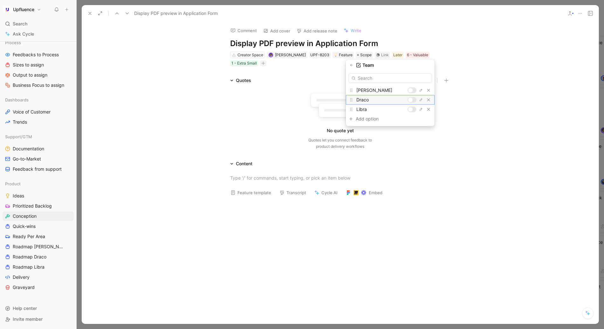
click at [410, 99] on div at bounding box center [410, 100] width 4 height 4
click at [351, 63] on icon "button" at bounding box center [352, 65] width 4 height 4
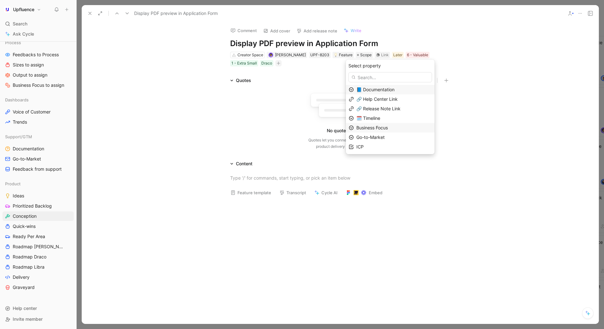
click at [377, 124] on div "Business Focus" at bounding box center [393, 128] width 75 height 8
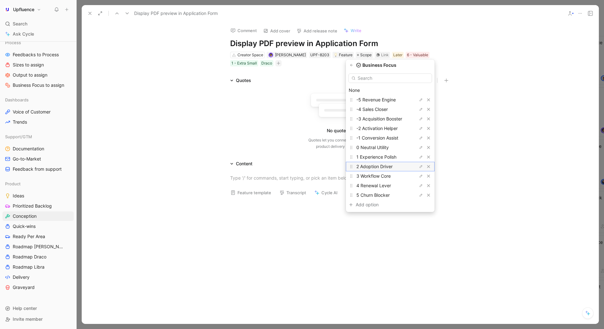
click at [380, 164] on span "2 Adoption Driver" at bounding box center [374, 166] width 36 height 5
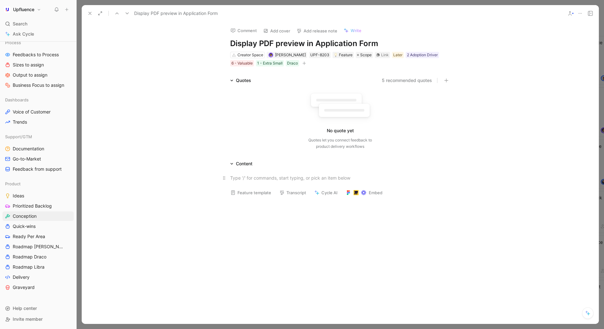
click at [247, 174] on p at bounding box center [340, 178] width 244 height 10
click at [243, 179] on div "PDFs are currently not displayed" at bounding box center [340, 178] width 220 height 7
click at [345, 179] on div "PDFs as Campaign Briefs are currently not displayed" at bounding box center [340, 178] width 220 height 7
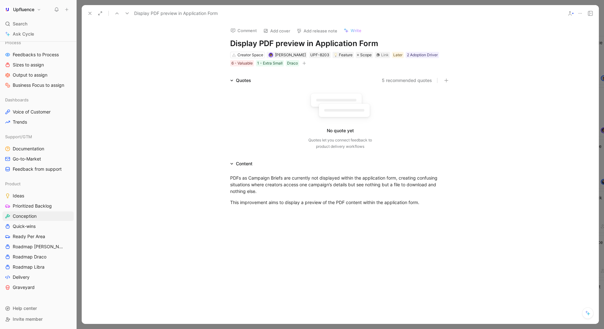
click at [127, 13] on use at bounding box center [127, 13] width 3 height 2
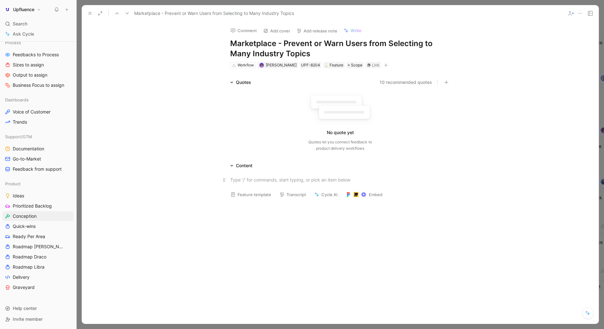
click at [254, 183] on div at bounding box center [340, 179] width 220 height 7
click at [270, 178] on div at bounding box center [340, 179] width 220 height 7
click at [384, 63] on icon "button" at bounding box center [386, 65] width 4 height 4
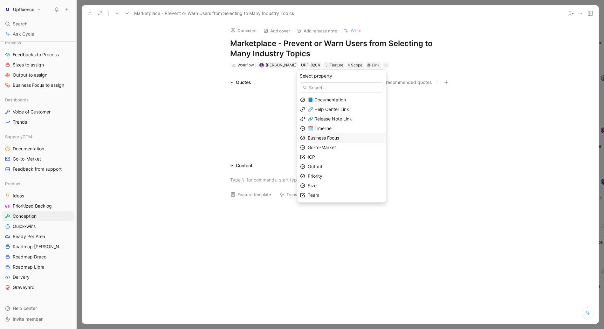
click at [329, 135] on span "Business Focus" at bounding box center [323, 137] width 31 height 5
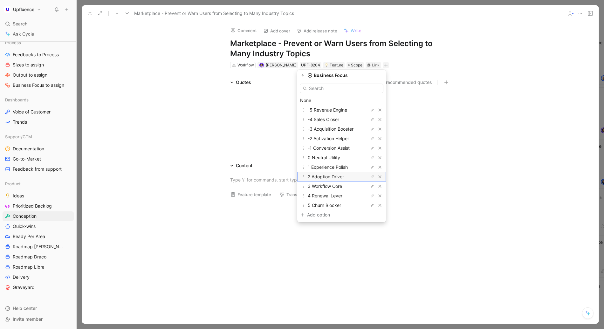
click at [327, 176] on span "2 Adoption Driver" at bounding box center [326, 176] width 36 height 5
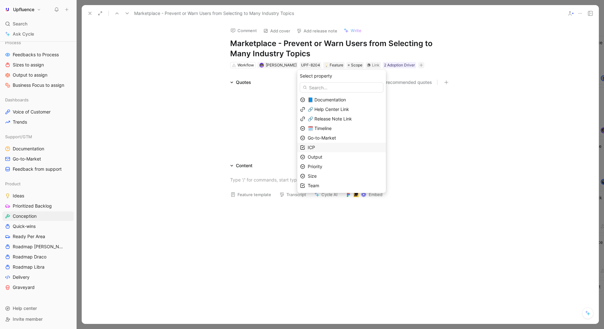
click at [326, 149] on div "ICP" at bounding box center [345, 148] width 75 height 8
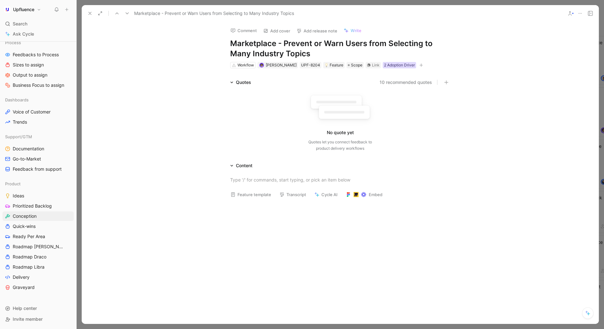
click at [413, 67] on div "2 Adoption Driver" at bounding box center [399, 65] width 33 height 6
click at [422, 66] on div "Workflow William Di Carlo UPF-8204 Feature Scope Link 2 Adoption Driver" at bounding box center [339, 65] width 221 height 8
click at [420, 66] on icon "button" at bounding box center [421, 65] width 4 height 4
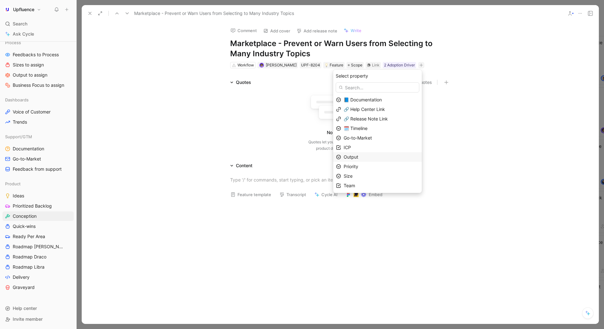
click at [358, 157] on span "Output" at bounding box center [351, 156] width 15 height 5
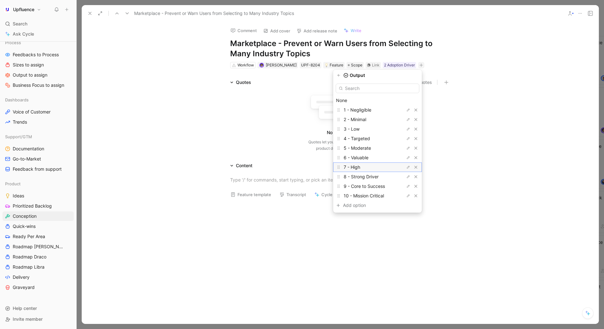
click at [360, 164] on span "7 - High" at bounding box center [352, 166] width 17 height 5
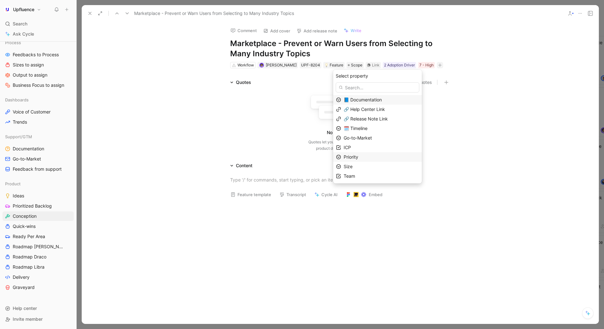
click at [358, 157] on span "Priority" at bounding box center [351, 156] width 15 height 5
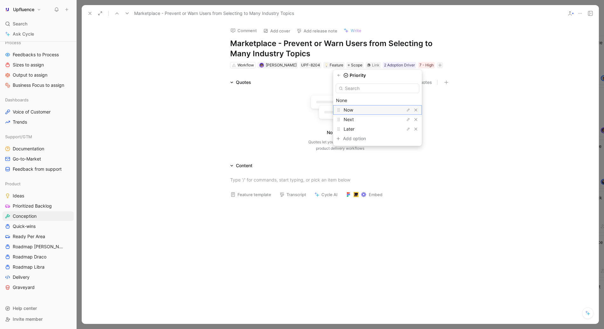
click at [353, 112] on span "Now" at bounding box center [349, 109] width 10 height 5
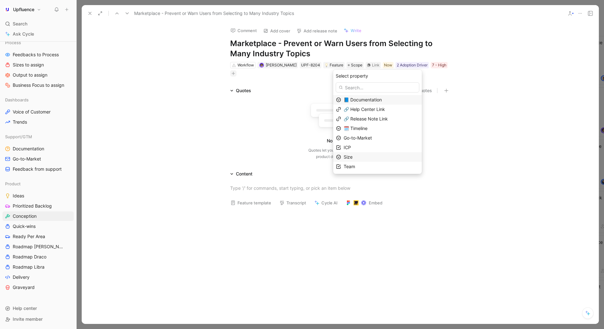
click at [353, 158] on span "Size" at bounding box center [348, 156] width 9 height 5
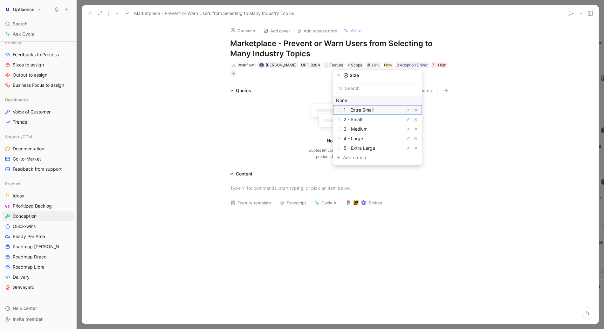
click at [369, 110] on span "1 - Extra Small" at bounding box center [359, 109] width 30 height 5
click at [369, 158] on div "Team" at bounding box center [381, 157] width 75 height 8
click at [400, 109] on div at bounding box center [399, 110] width 9 height 6
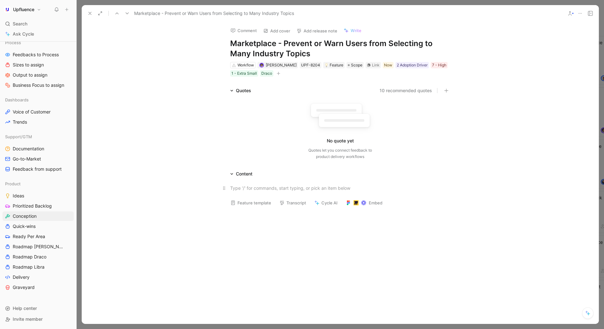
click at [271, 187] on div at bounding box center [340, 188] width 220 height 7
click at [274, 189] on div "We observed that many brands assign" at bounding box center [340, 188] width 220 height 7
click at [274, 190] on div "We observed that many brands assign" at bounding box center [340, 188] width 220 height 7
click at [322, 191] on div "We observed that some brands assign" at bounding box center [340, 188] width 220 height 7
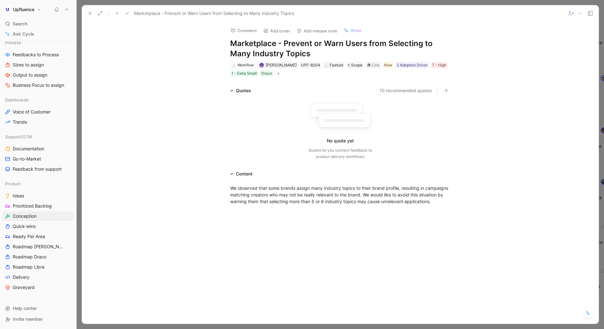
click at [280, 72] on icon "button" at bounding box center [279, 74] width 4 height 4
click at [128, 15] on icon at bounding box center [127, 13] width 5 height 5
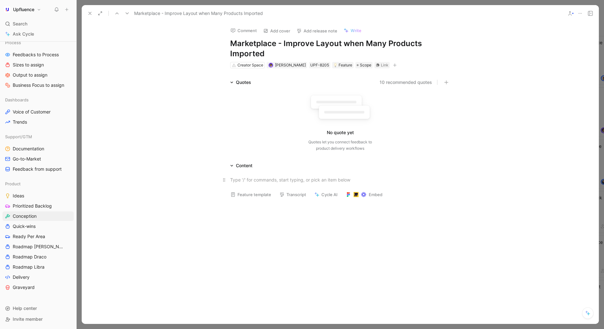
click at [252, 185] on p at bounding box center [340, 180] width 244 height 10
click at [240, 172] on div at bounding box center [340, 184] width 517 height 30
click at [394, 66] on button "button" at bounding box center [395, 65] width 6 height 6
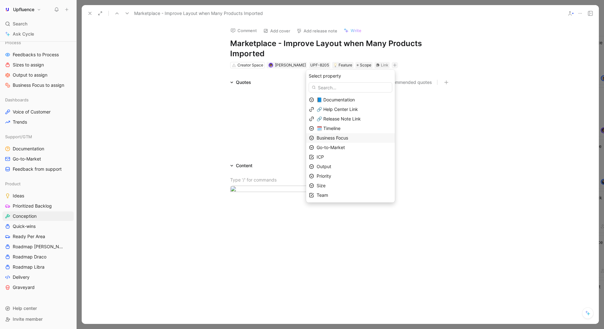
click at [336, 138] on span "Business Focus" at bounding box center [332, 137] width 31 height 5
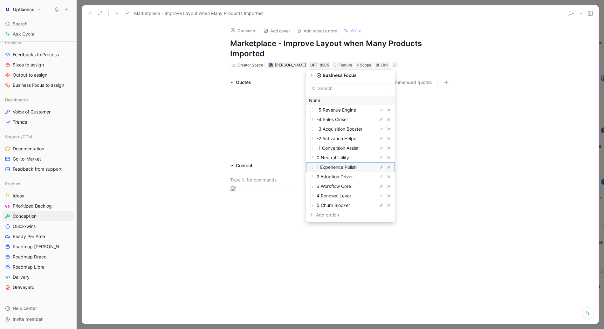
click at [333, 168] on span "1 Experience Polish" at bounding box center [337, 166] width 40 height 5
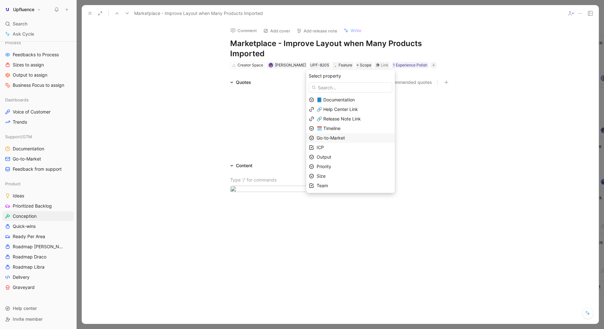
click at [332, 140] on span "Go-to-Market" at bounding box center [331, 137] width 28 height 5
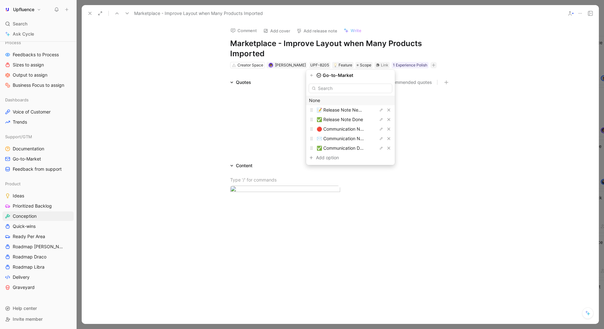
click at [317, 79] on div "Go-to-Market None 📝 Release Note Needed ✅ Release Note Done 🔴 Communication Not…" at bounding box center [350, 118] width 89 height 93
click at [313, 75] on icon "button" at bounding box center [312, 75] width 3 height 2
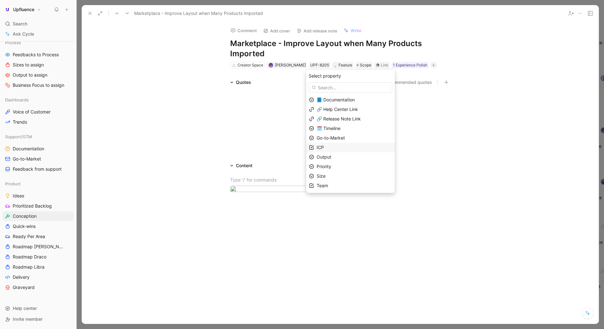
click at [324, 146] on span "ICP" at bounding box center [320, 147] width 7 height 5
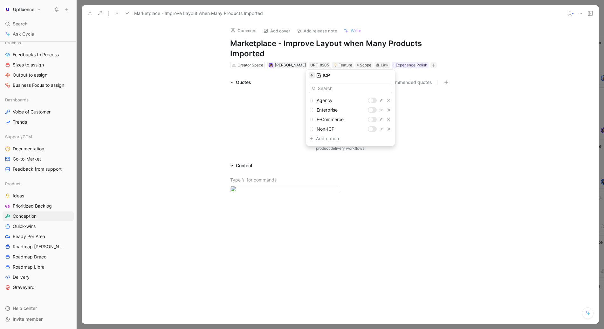
click at [313, 73] on button "button" at bounding box center [312, 75] width 6 height 6
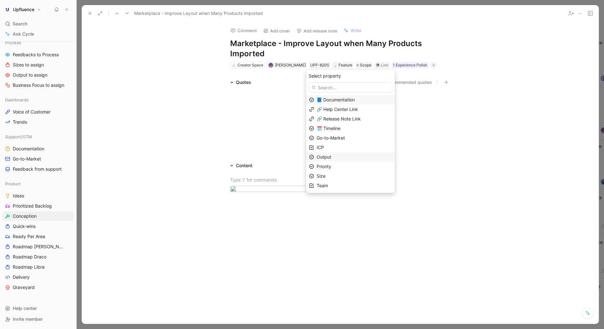
click at [331, 155] on span "Output" at bounding box center [324, 156] width 15 height 5
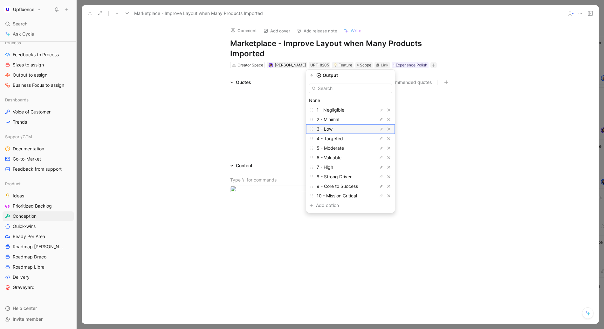
click at [340, 130] on div "3 - Low" at bounding box center [341, 129] width 48 height 8
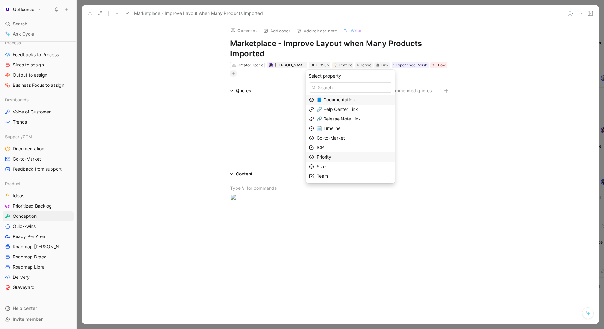
click at [331, 155] on span "Priority" at bounding box center [324, 156] width 15 height 5
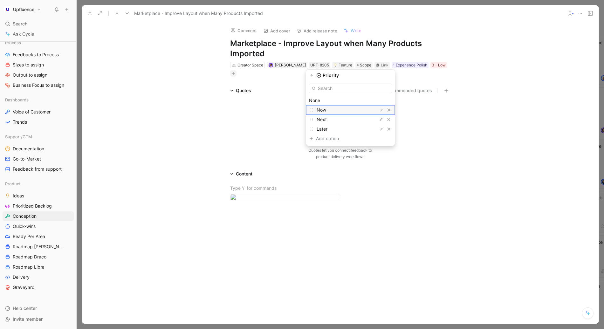
click at [332, 109] on div "Now" at bounding box center [341, 110] width 48 height 8
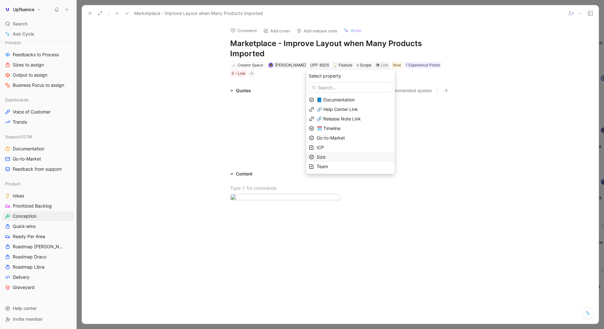
click at [325, 156] on span "Size" at bounding box center [321, 156] width 9 height 5
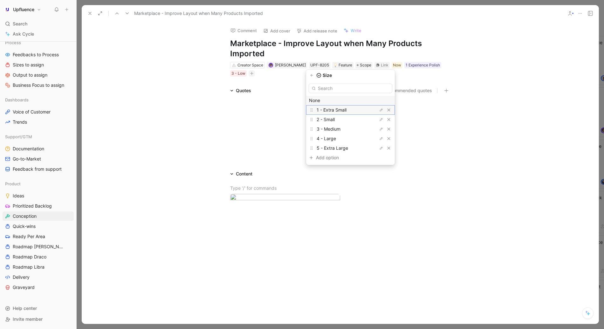
click at [335, 109] on span "1 - Extra Small" at bounding box center [332, 109] width 30 height 5
click at [334, 154] on div "Team" at bounding box center [354, 157] width 75 height 8
click at [373, 110] on div at bounding box center [370, 110] width 4 height 4
click at [312, 76] on icon "button" at bounding box center [312, 75] width 3 height 2
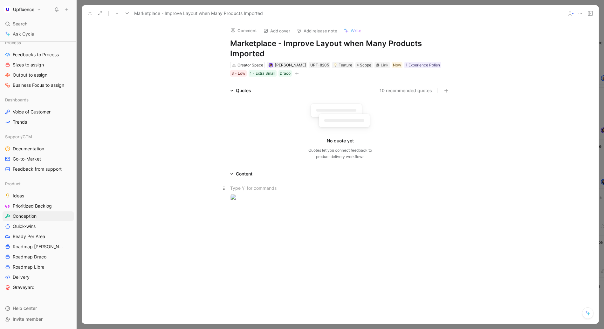
click at [248, 186] on div at bounding box center [340, 188] width 220 height 7
click at [124, 16] on button at bounding box center [127, 13] width 9 height 9
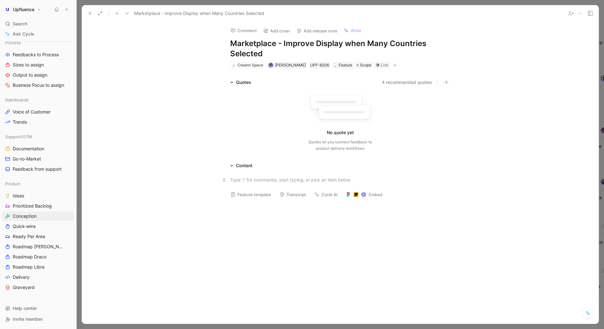
click at [259, 179] on div at bounding box center [340, 179] width 220 height 7
click at [393, 65] on icon "button" at bounding box center [395, 65] width 4 height 4
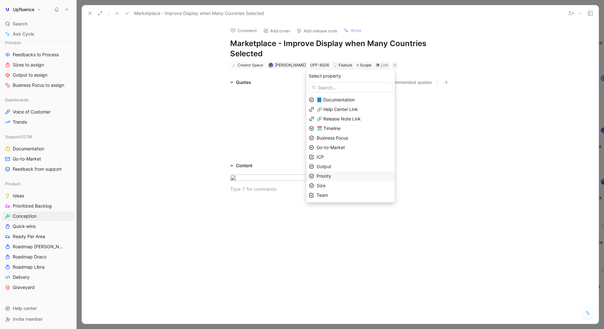
click at [331, 177] on span "Priority" at bounding box center [324, 175] width 15 height 5
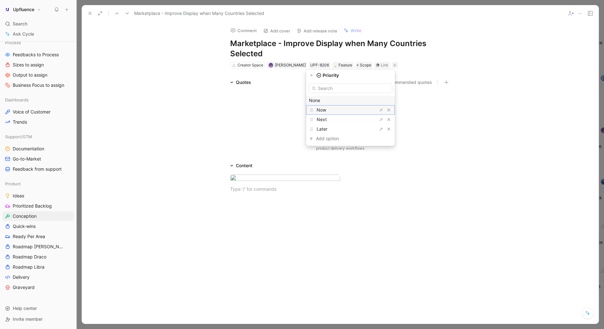
click at [333, 111] on div "Now" at bounding box center [341, 110] width 48 height 8
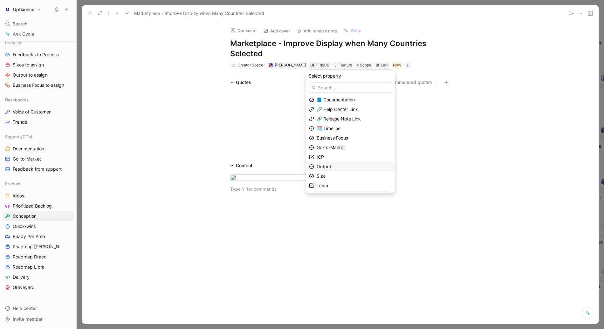
click at [331, 168] on span "Output" at bounding box center [324, 166] width 15 height 5
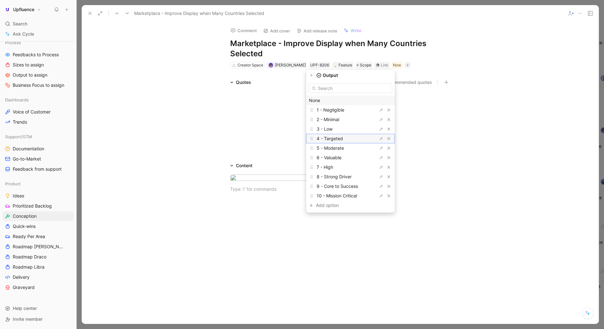
click at [338, 140] on span "4 - Targeted" at bounding box center [330, 138] width 26 height 5
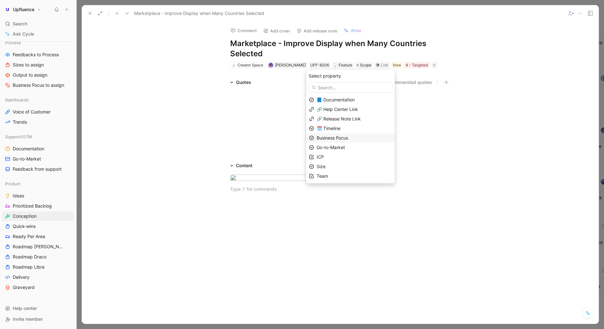
click at [337, 136] on span "Business Focus" at bounding box center [332, 137] width 31 height 5
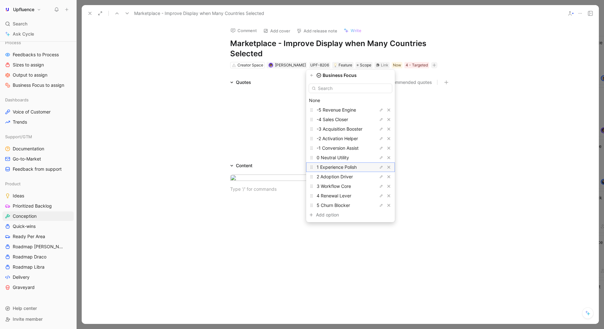
click at [336, 166] on span "1 Experience Polish" at bounding box center [337, 166] width 40 height 5
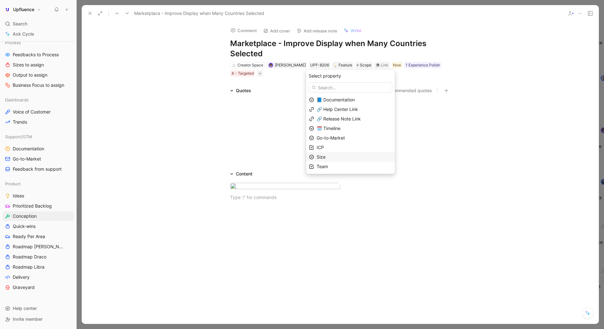
click at [325, 158] on span "Size" at bounding box center [321, 156] width 9 height 5
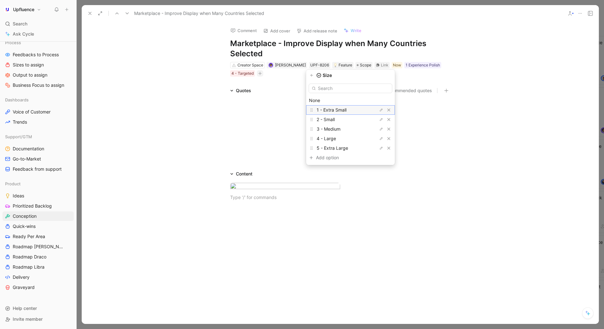
click at [339, 110] on span "1 - Extra Small" at bounding box center [332, 109] width 30 height 5
click at [328, 159] on span "Team" at bounding box center [322, 156] width 11 height 5
click at [373, 111] on div at bounding box center [370, 110] width 4 height 4
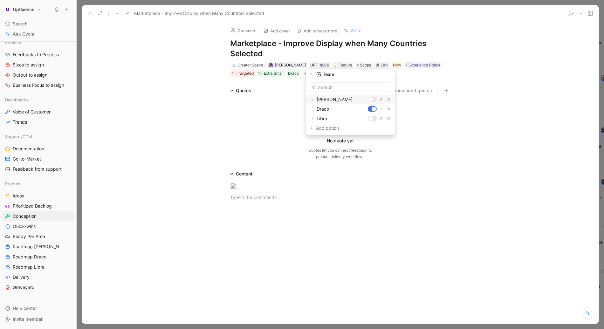
click at [128, 15] on icon at bounding box center [127, 13] width 5 height 5
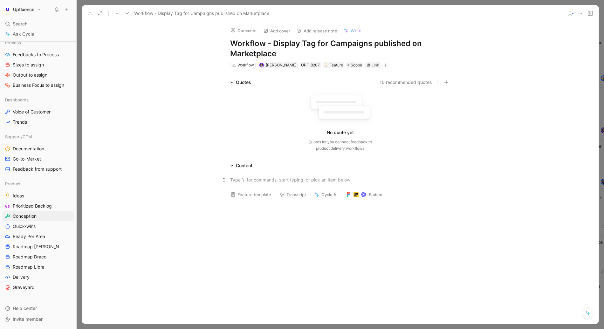
click at [254, 180] on div at bounding box center [340, 179] width 220 height 7
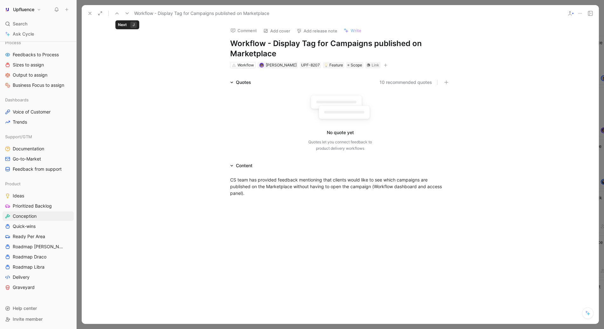
click at [130, 16] on button at bounding box center [127, 13] width 9 height 9
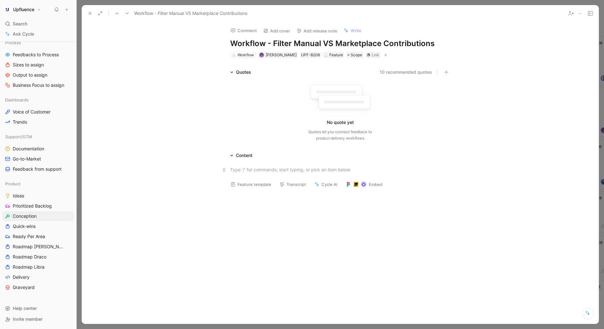
click at [252, 169] on div at bounding box center [340, 169] width 220 height 7
click at [430, 169] on div "Enable users to filter contributions by application source - Manual invitation …" at bounding box center [340, 169] width 220 height 7
click at [384, 55] on button "button" at bounding box center [385, 55] width 6 height 6
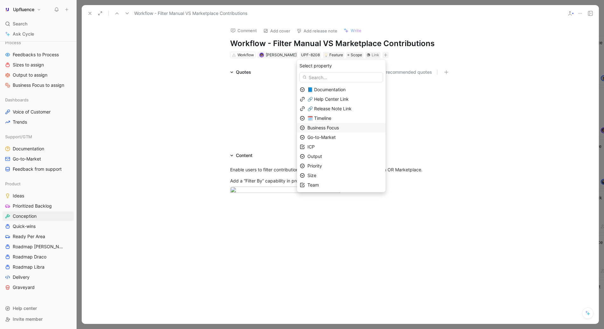
click at [319, 131] on div "Business Focus" at bounding box center [344, 128] width 75 height 8
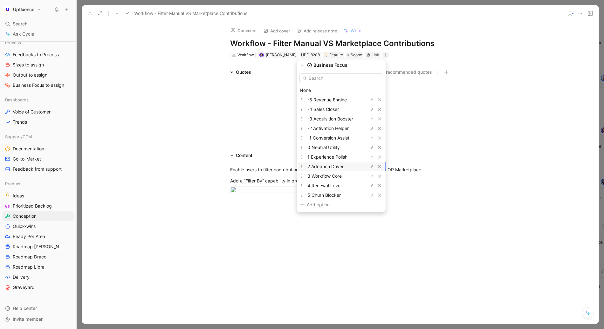
click at [344, 165] on span "2 Adoption Driver" at bounding box center [325, 166] width 36 height 5
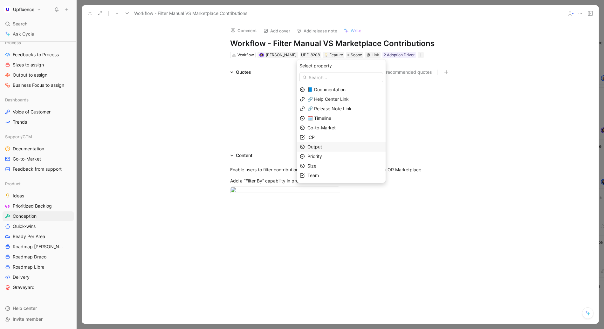
click at [319, 147] on span "Output" at bounding box center [314, 146] width 15 height 5
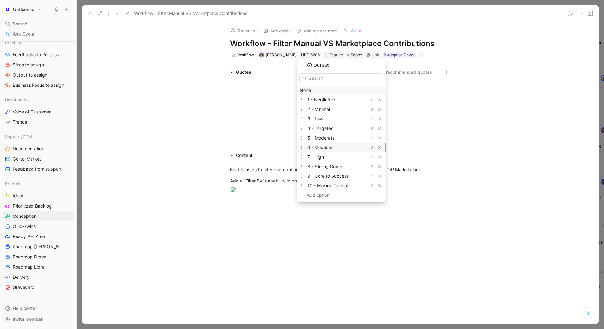
click at [326, 148] on span "6 - Valuable" at bounding box center [319, 147] width 25 height 5
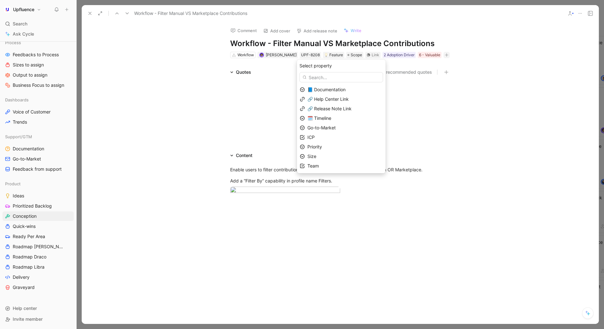
click at [316, 156] on span "Size" at bounding box center [311, 156] width 9 height 5
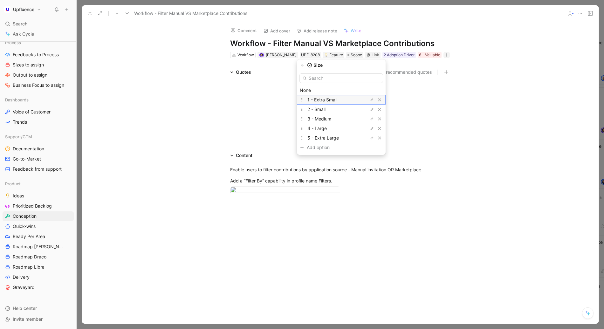
click at [332, 101] on span "1 - Extra Small" at bounding box center [322, 99] width 30 height 5
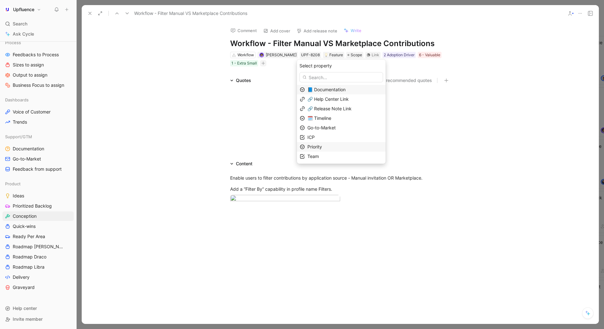
click at [319, 147] on span "Priority" at bounding box center [314, 146] width 15 height 5
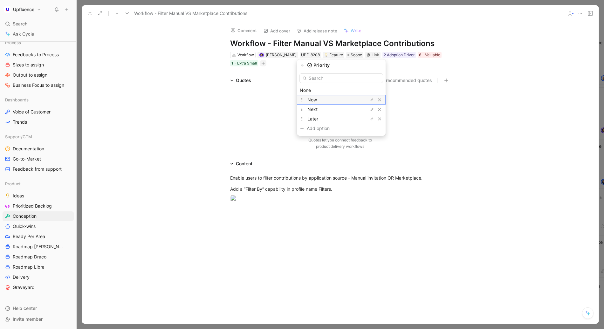
click at [325, 100] on div "Now" at bounding box center [331, 100] width 48 height 8
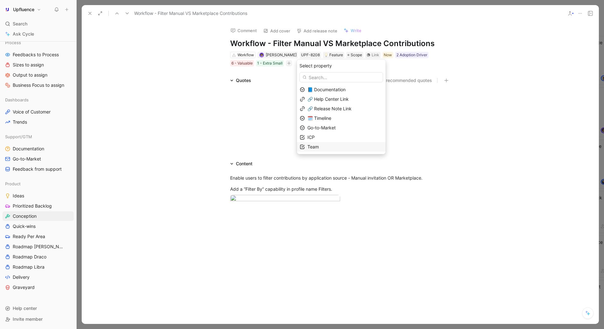
click at [319, 144] on span "Team" at bounding box center [312, 146] width 11 height 5
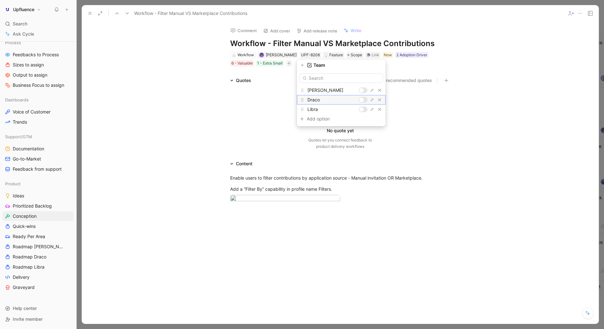
click at [364, 97] on div at bounding box center [363, 100] width 9 height 6
click at [128, 13] on icon at bounding box center [127, 13] width 5 height 5
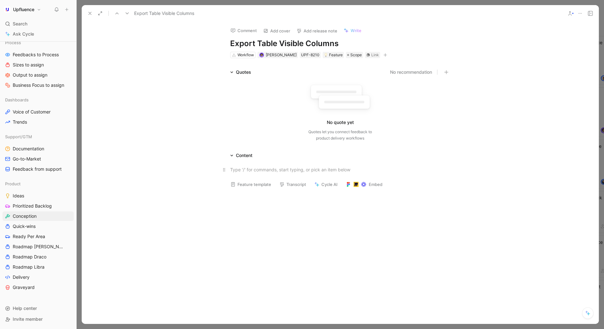
click at [270, 171] on div at bounding box center [340, 169] width 220 height 7
click at [90, 14] on icon at bounding box center [89, 13] width 5 height 5
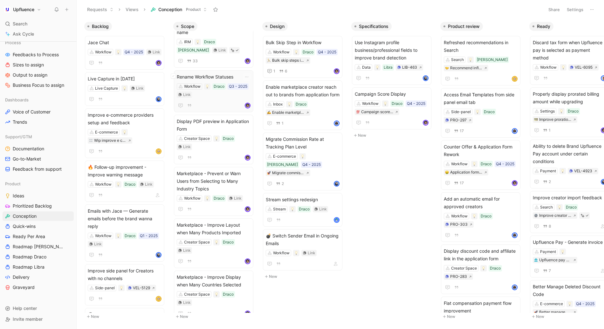
scroll to position [23, 0]
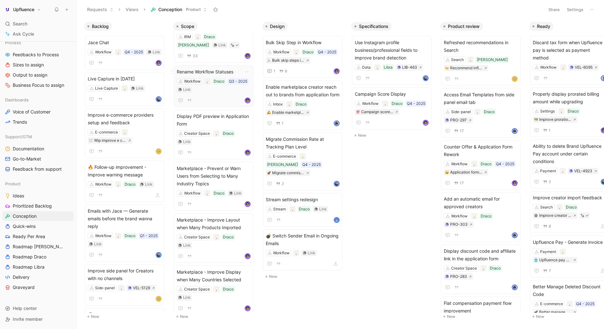
click at [220, 91] on div "Workflow Draco Q3 - 2025 Link" at bounding box center [214, 85] width 74 height 15
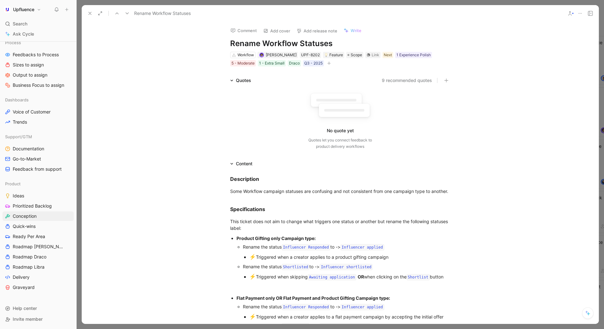
click at [92, 11] on button at bounding box center [90, 13] width 9 height 9
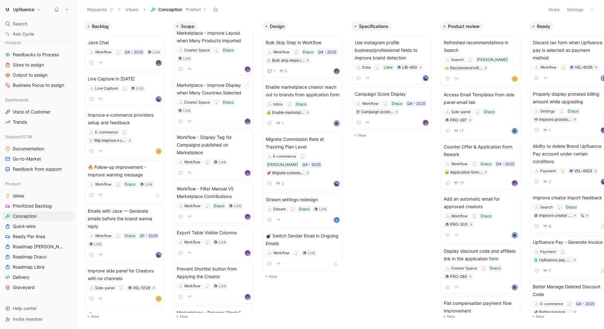
scroll to position [211, 0]
click at [216, 133] on span "Workflow - Display Tag for Campaigns published on Marketplace" at bounding box center [214, 144] width 74 height 23
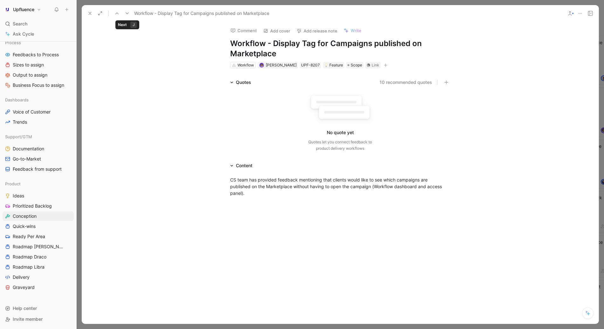
click at [128, 15] on icon at bounding box center [127, 13] width 5 height 5
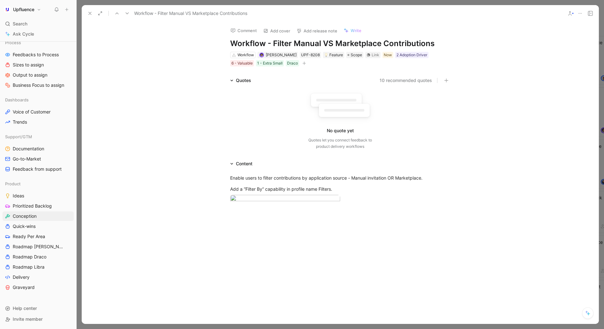
click at [128, 15] on icon at bounding box center [127, 13] width 5 height 5
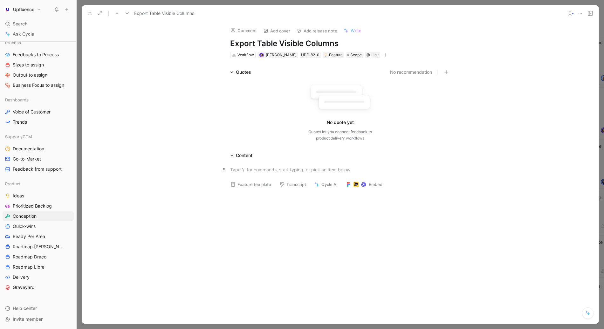
click at [254, 168] on div at bounding box center [340, 169] width 220 height 7
click at [258, 169] on div at bounding box center [340, 169] width 220 height 7
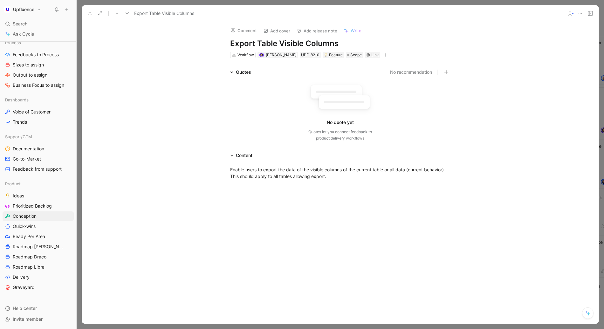
click at [384, 55] on icon "button" at bounding box center [385, 55] width 3 height 0
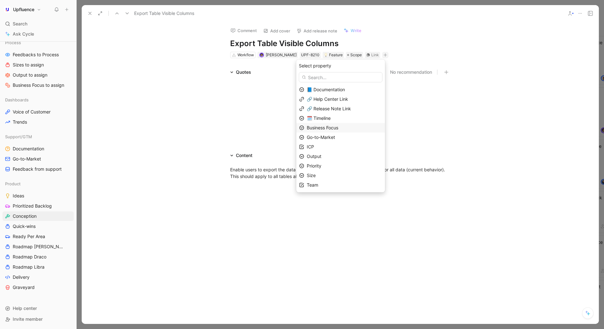
click at [329, 126] on span "Business Focus" at bounding box center [322, 127] width 31 height 5
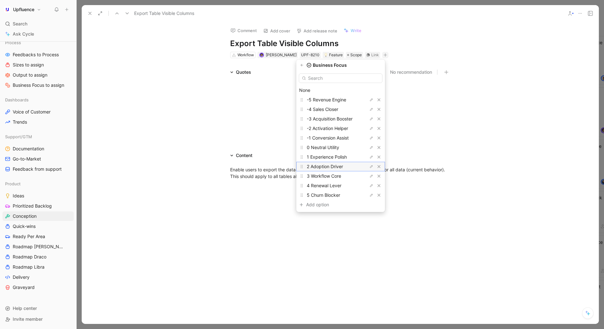
click at [329, 167] on span "2 Adoption Driver" at bounding box center [325, 166] width 36 height 5
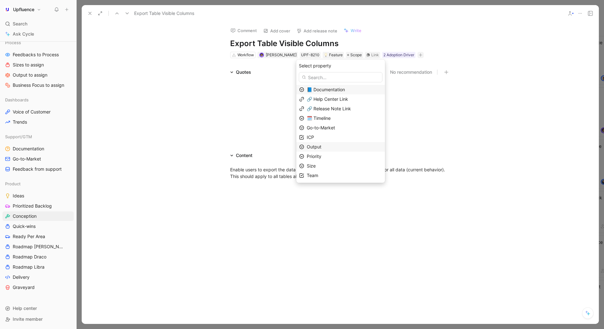
click at [320, 147] on span "Output" at bounding box center [314, 146] width 15 height 5
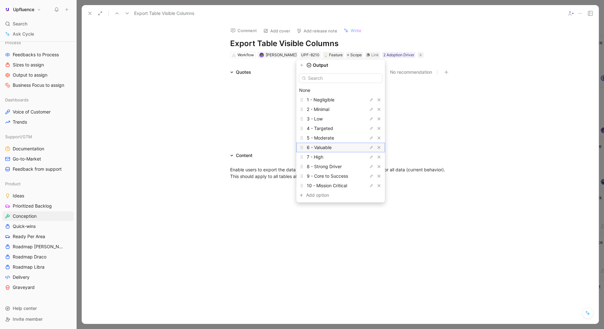
click at [329, 144] on div "6 - Valuable" at bounding box center [331, 148] width 48 height 8
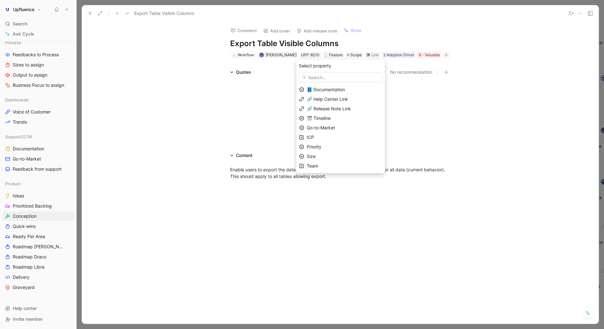
click at [321, 145] on span "Priority" at bounding box center [314, 146] width 15 height 5
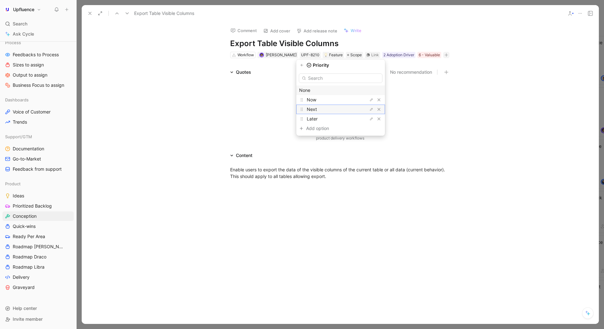
click at [317, 109] on span "Next" at bounding box center [312, 108] width 10 height 5
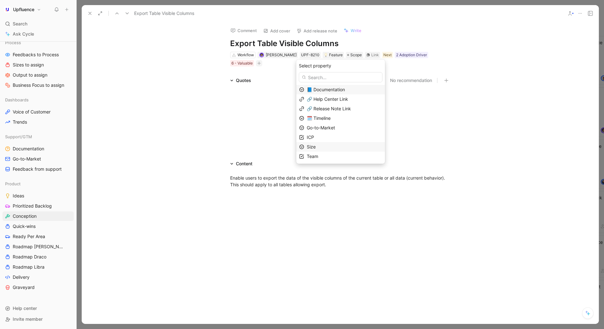
click at [316, 149] on span "Size" at bounding box center [311, 146] width 9 height 5
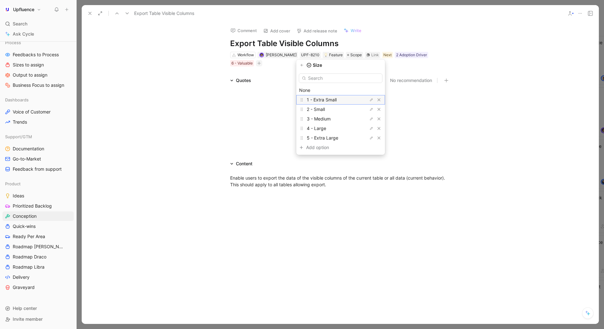
click at [327, 100] on span "1 - Extra Small" at bounding box center [322, 99] width 30 height 5
click at [318, 145] on span "Team" at bounding box center [312, 146] width 11 height 5
click at [364, 100] on div at bounding box center [362, 100] width 9 height 6
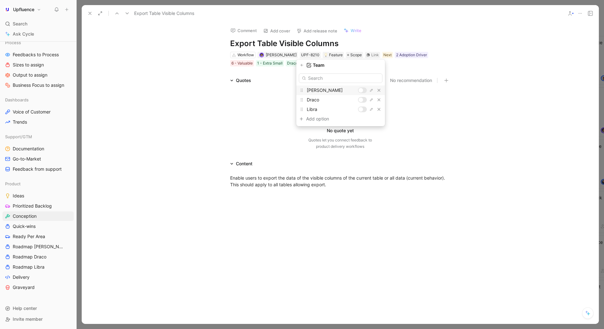
click at [304, 64] on icon "button" at bounding box center [302, 65] width 4 height 4
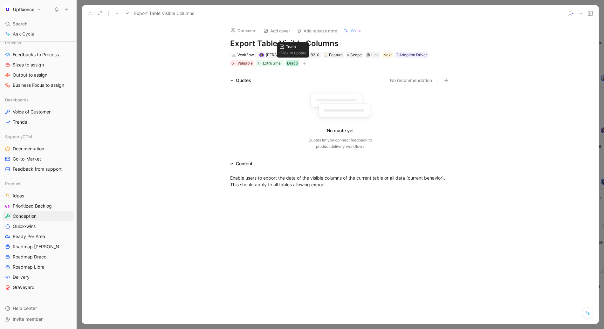
click at [295, 62] on div "Draco" at bounding box center [292, 63] width 11 height 6
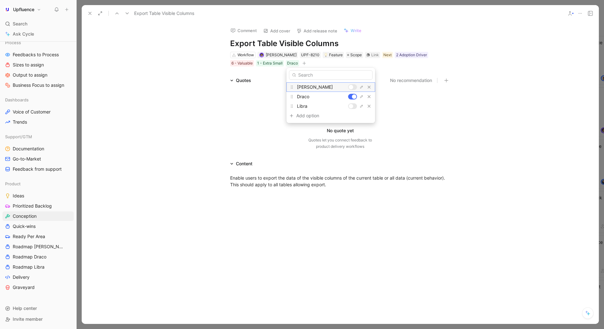
click at [352, 88] on div at bounding box center [351, 87] width 4 height 4
click at [338, 62] on icon "button" at bounding box center [340, 63] width 4 height 4
click at [130, 14] on button at bounding box center [127, 13] width 9 height 9
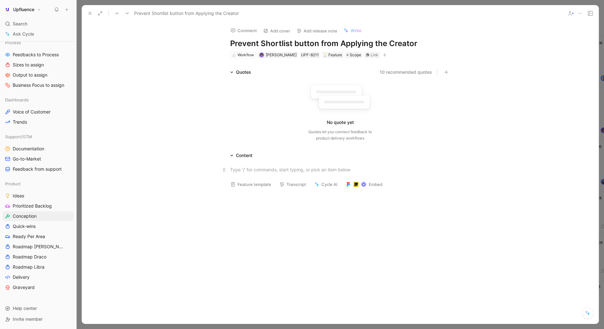
click at [261, 172] on div at bounding box center [340, 169] width 220 height 7
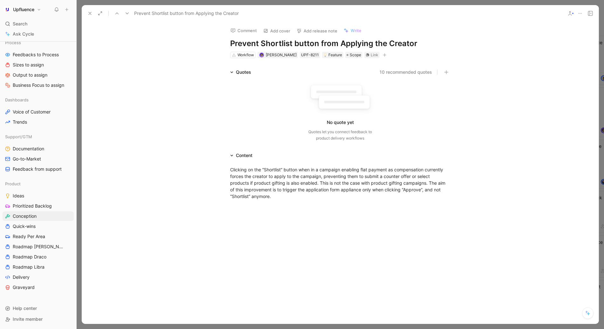
click at [383, 56] on icon "button" at bounding box center [385, 55] width 4 height 4
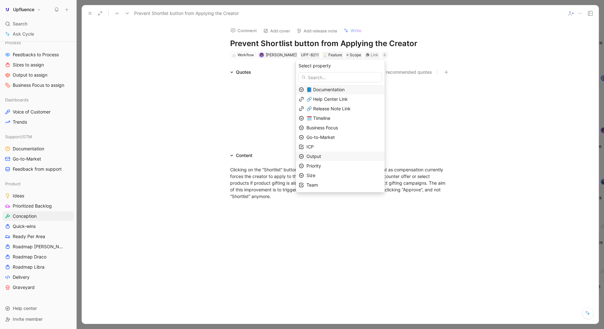
click at [318, 155] on span "Output" at bounding box center [313, 156] width 15 height 5
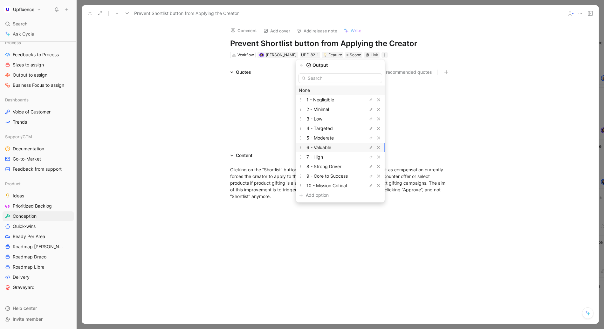
click at [326, 145] on span "6 - Valuable" at bounding box center [318, 147] width 25 height 5
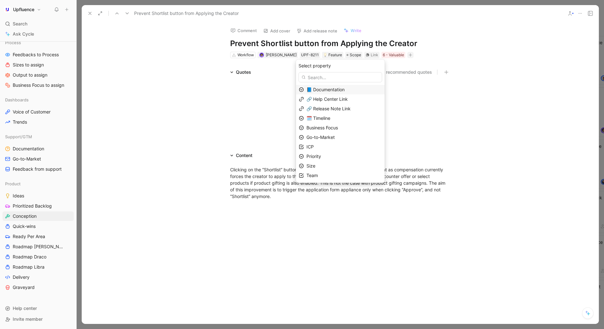
click at [309, 65] on span "Select property" at bounding box center [314, 66] width 32 height 8
click at [321, 128] on span "Business Focus" at bounding box center [321, 127] width 31 height 5
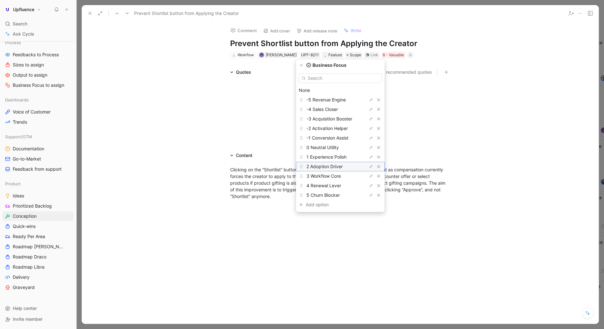
click at [329, 165] on span "2 Adoption Driver" at bounding box center [324, 166] width 36 height 5
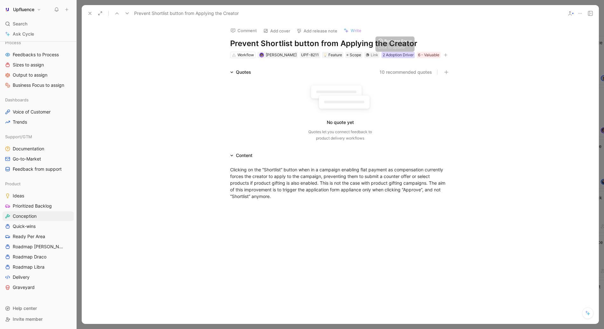
click at [403, 55] on div "2 Adoption Driver" at bounding box center [398, 55] width 31 height 6
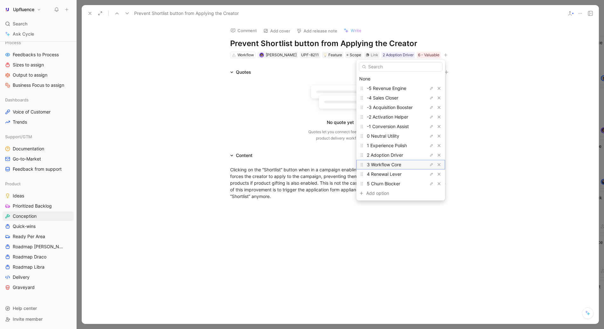
click at [378, 165] on span "3 Workflow Core" at bounding box center [384, 164] width 34 height 5
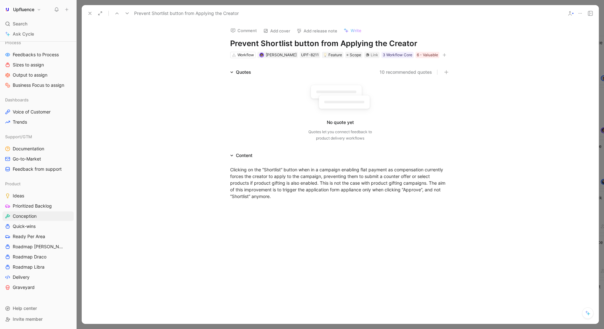
click at [444, 55] on button "button" at bounding box center [444, 55] width 6 height 6
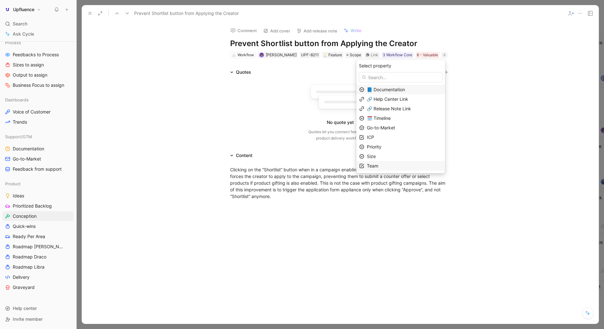
click at [378, 164] on span "Team" at bounding box center [372, 165] width 11 height 5
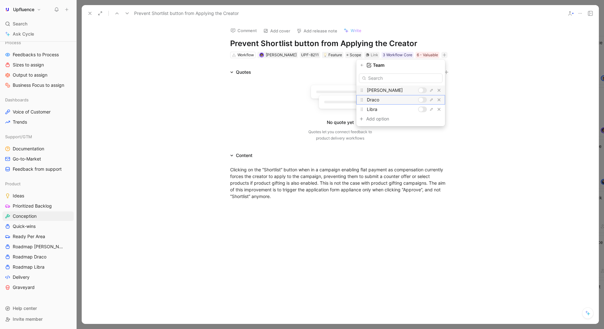
click at [424, 97] on div at bounding box center [422, 100] width 9 height 6
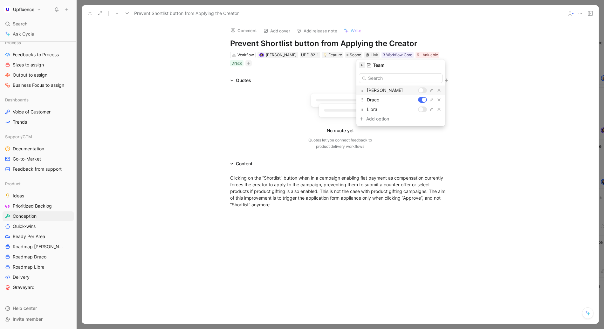
click at [364, 65] on icon "button" at bounding box center [362, 65] width 4 height 4
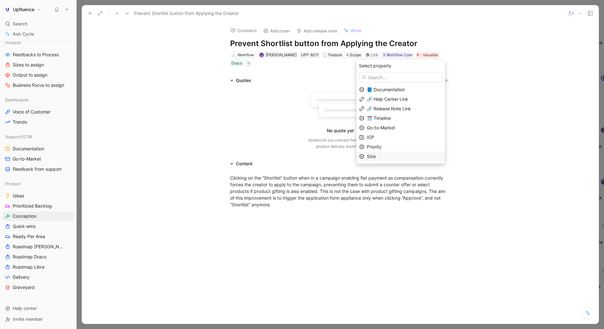
click at [376, 154] on span "Size" at bounding box center [371, 156] width 9 height 5
click at [387, 102] on span "1 - Extra Small" at bounding box center [382, 99] width 30 height 5
click at [380, 147] on span "Priority" at bounding box center [374, 146] width 15 height 5
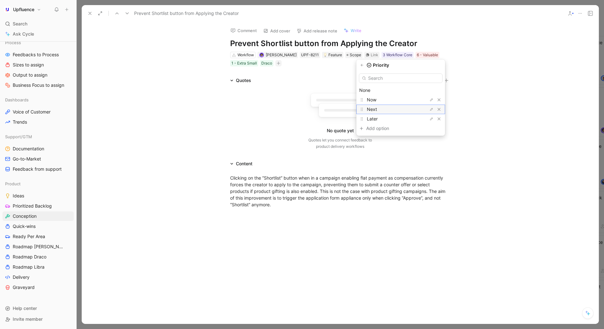
click at [377, 110] on span "Next" at bounding box center [372, 108] width 10 height 5
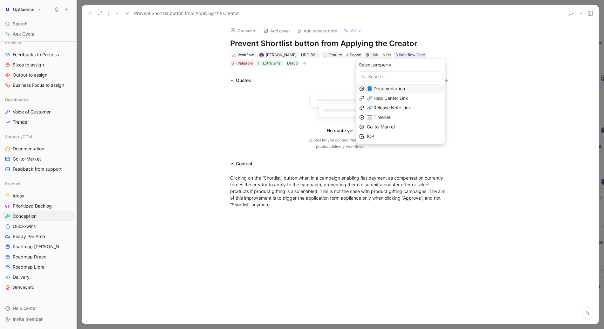
click at [128, 12] on icon at bounding box center [127, 13] width 5 height 5
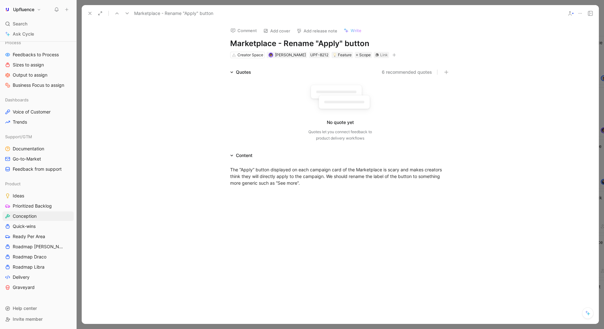
click at [393, 54] on button "button" at bounding box center [394, 55] width 6 height 6
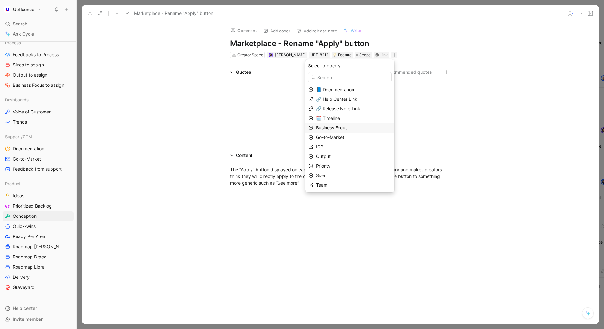
click at [336, 126] on span "Business Focus" at bounding box center [331, 127] width 31 height 5
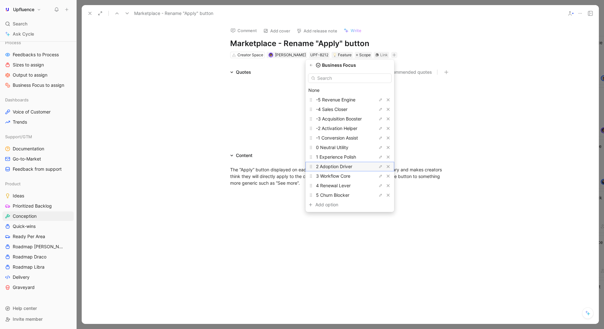
click at [337, 165] on span "2 Adoption Driver" at bounding box center [334, 166] width 36 height 5
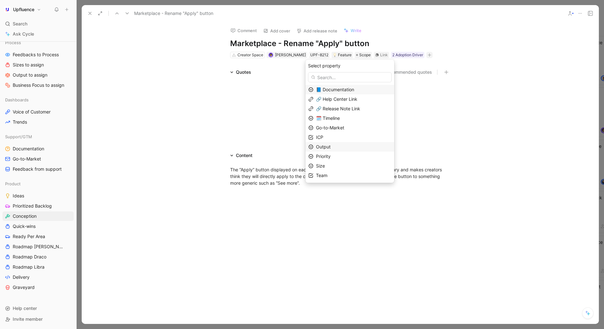
click at [331, 146] on span "Output" at bounding box center [323, 146] width 15 height 5
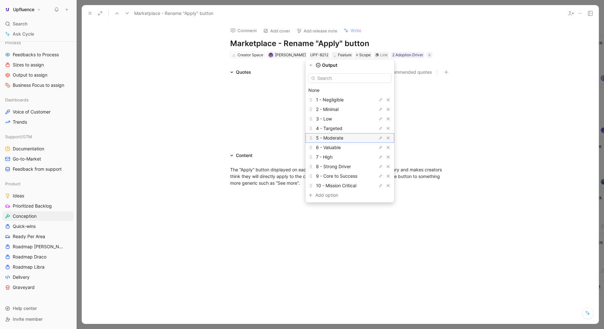
click at [333, 137] on span "5 - Moderate" at bounding box center [329, 137] width 27 height 5
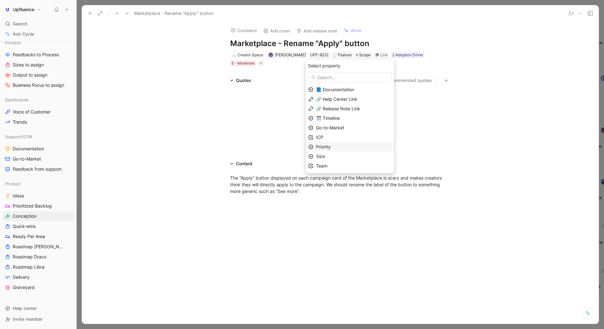
click at [327, 146] on span "Priority" at bounding box center [323, 146] width 15 height 5
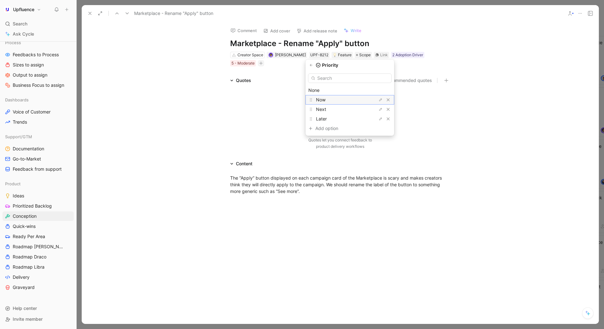
click at [325, 101] on span "Now" at bounding box center [321, 99] width 10 height 5
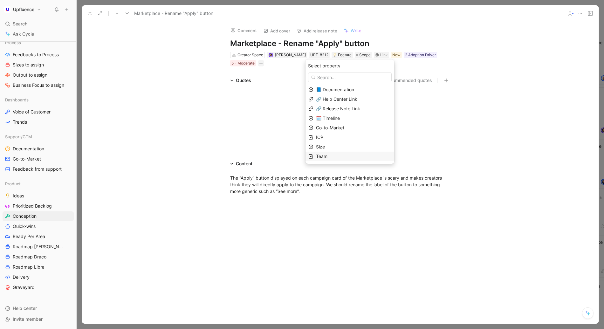
click at [327, 156] on span "Team" at bounding box center [321, 156] width 11 height 5
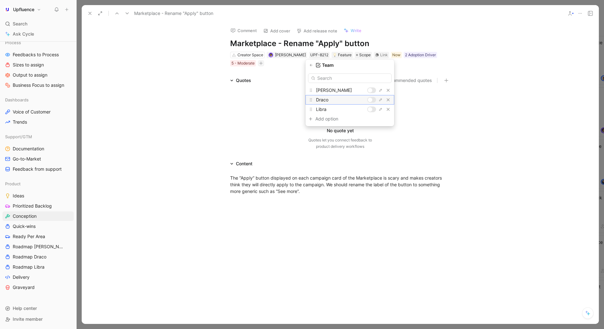
click at [371, 99] on div at bounding box center [370, 100] width 4 height 4
click at [312, 63] on icon "button" at bounding box center [311, 65] width 4 height 4
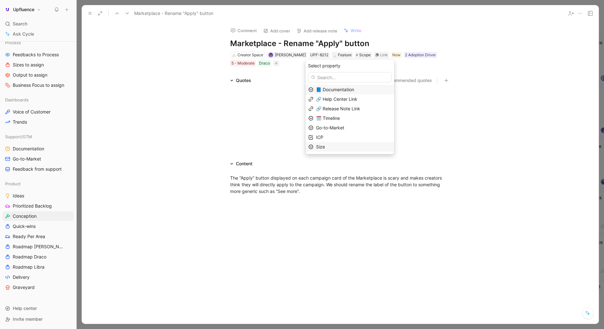
click at [331, 145] on div "Size" at bounding box center [353, 147] width 75 height 8
click at [334, 101] on span "1 - Extra Small" at bounding box center [331, 99] width 30 height 5
click at [126, 13] on use at bounding box center [127, 13] width 3 height 2
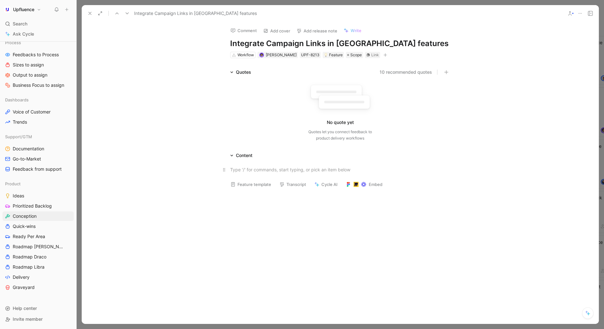
click at [248, 172] on div at bounding box center [340, 169] width 220 height 7
click at [127, 11] on icon at bounding box center [127, 13] width 5 height 5
click at [256, 165] on p at bounding box center [340, 169] width 244 height 10
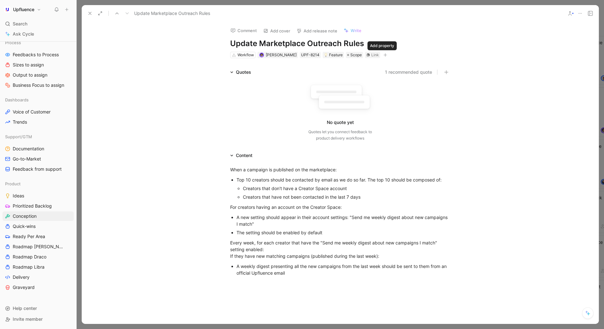
click at [384, 54] on button "button" at bounding box center [385, 55] width 6 height 6
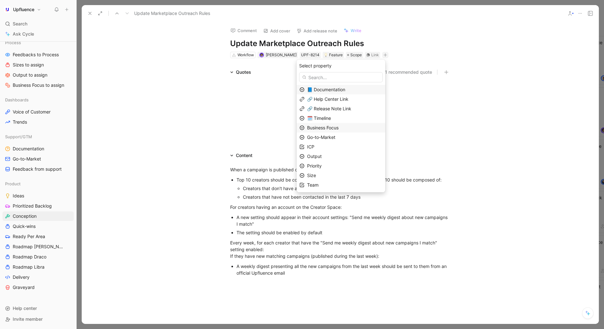
click at [325, 131] on div "Business Focus" at bounding box center [344, 128] width 75 height 8
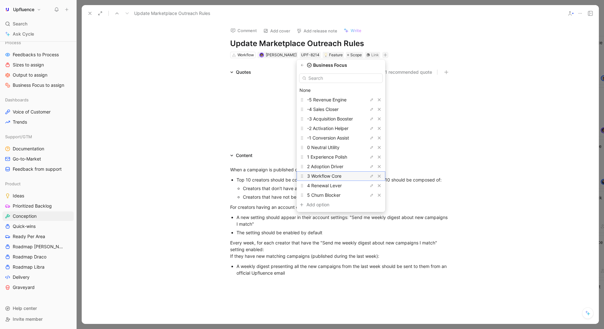
click at [332, 174] on span "3 Workflow Core" at bounding box center [324, 175] width 34 height 5
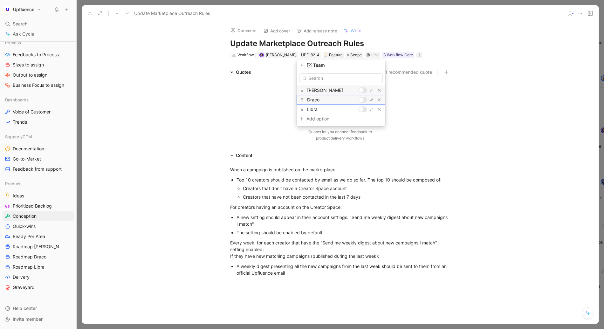
click at [364, 100] on div at bounding box center [362, 100] width 9 height 6
click at [304, 64] on icon "button" at bounding box center [302, 65] width 4 height 4
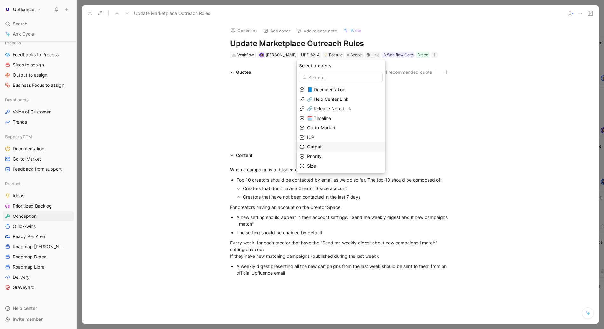
click at [330, 147] on div "Output" at bounding box center [344, 147] width 75 height 8
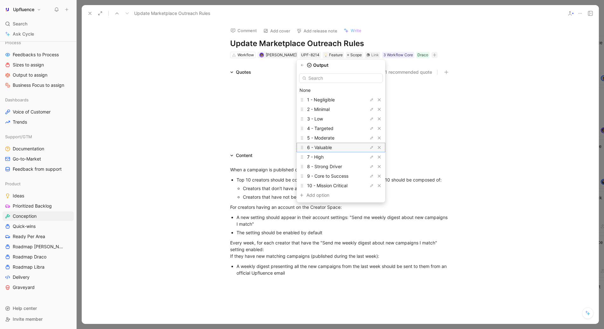
click at [339, 147] on div "6 - Valuable" at bounding box center [331, 148] width 48 height 8
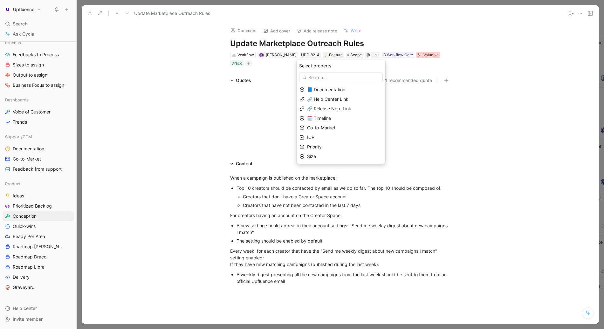
click at [426, 53] on div "6 - Valuable" at bounding box center [427, 55] width 21 height 6
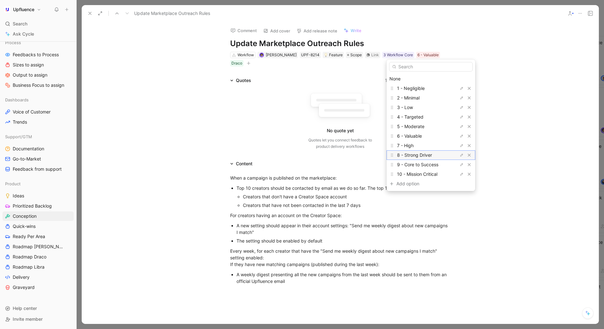
click at [416, 154] on span "8 - Strong Driver" at bounding box center [414, 154] width 35 height 5
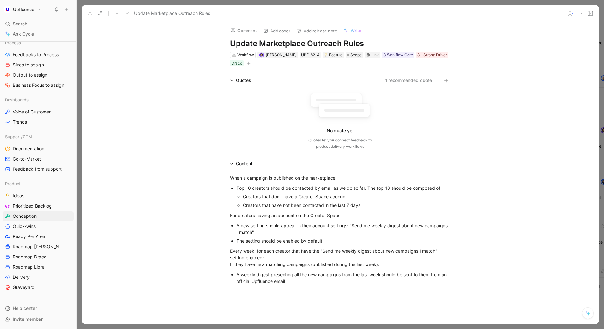
click at [250, 63] on button "button" at bounding box center [248, 63] width 6 height 6
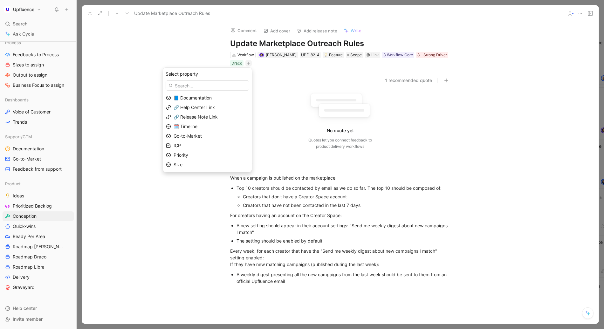
click at [188, 168] on div "Size" at bounding box center [211, 165] width 75 height 8
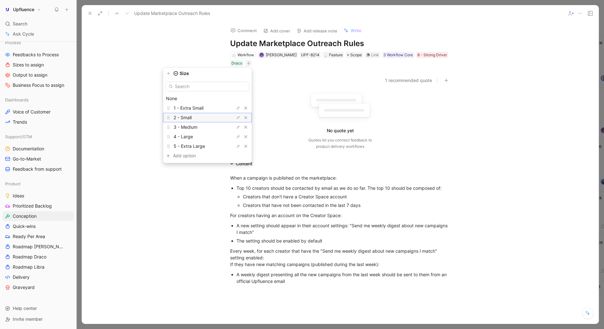
click at [192, 118] on span "2 - Small" at bounding box center [183, 117] width 18 height 5
click at [188, 155] on span "Priority" at bounding box center [181, 154] width 15 height 5
click at [192, 110] on div "Now" at bounding box center [198, 108] width 48 height 8
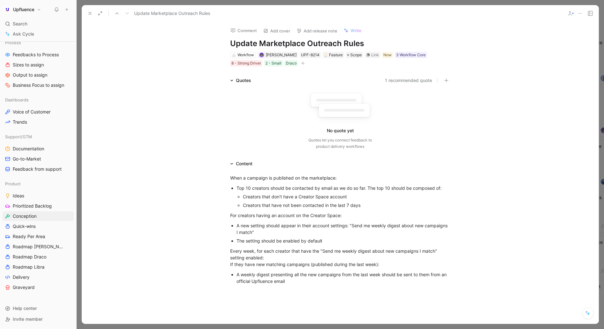
click at [90, 15] on icon at bounding box center [89, 13] width 5 height 5
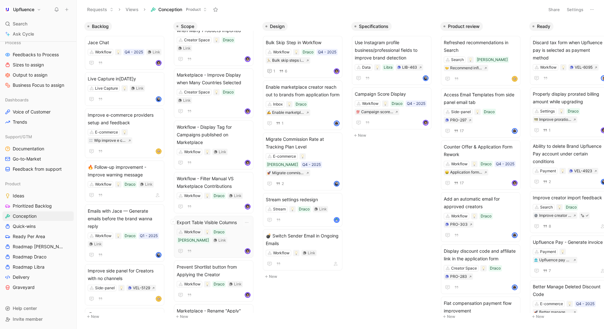
scroll to position [302, 0]
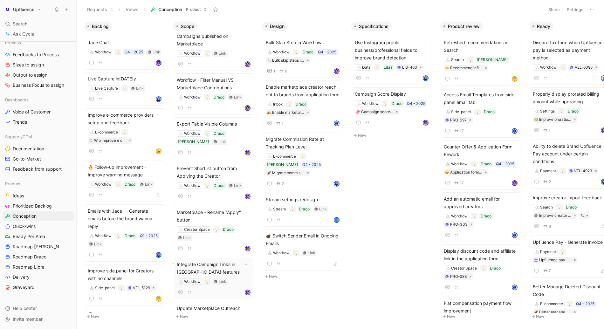
click at [230, 261] on span "Integrate Campaign Links in Jace features" at bounding box center [214, 268] width 74 height 15
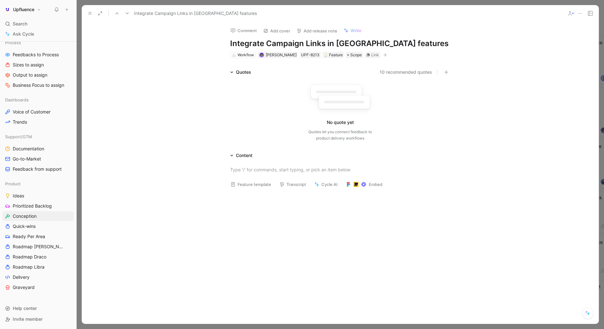
click at [90, 12] on icon at bounding box center [89, 13] width 5 height 5
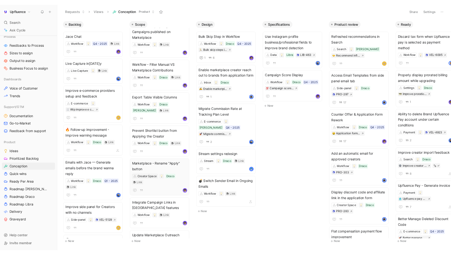
scroll to position [302, 0]
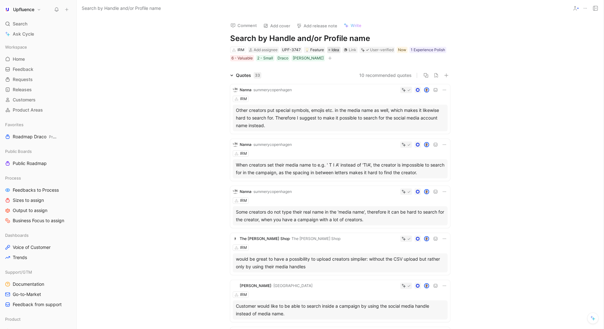
click at [332, 50] on span "Idea" at bounding box center [336, 50] width 8 height 6
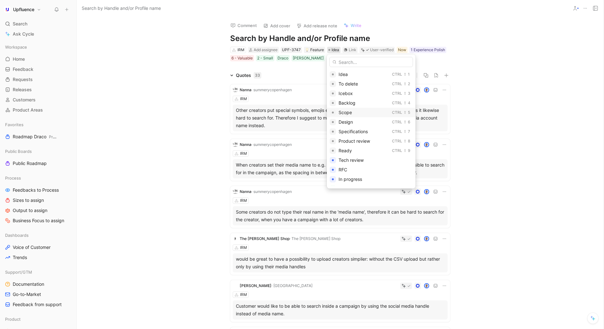
click at [345, 110] on span "Scope" at bounding box center [345, 112] width 13 height 5
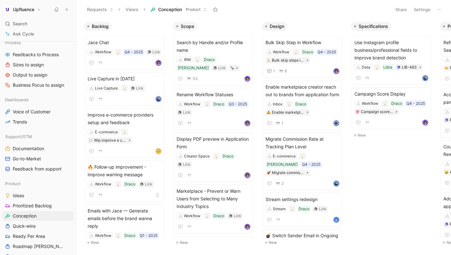
scroll to position [376, 0]
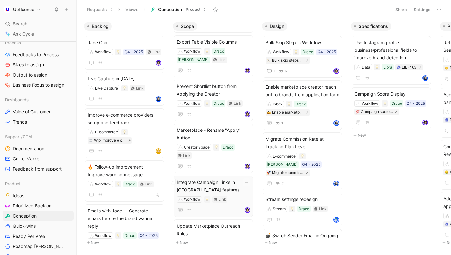
click at [231, 179] on span "Integrate Campaign Links in Jace features" at bounding box center [214, 186] width 74 height 15
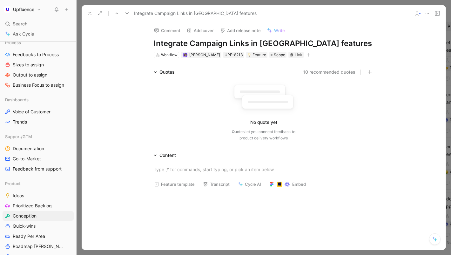
click at [90, 15] on icon at bounding box center [89, 13] width 5 height 5
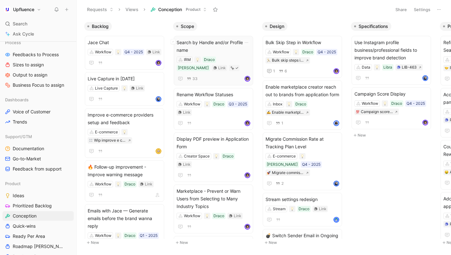
click at [219, 72] on div "Search by Handle and/or Profile name IRM Draco Vela Link 33" at bounding box center [214, 61] width 74 height 44
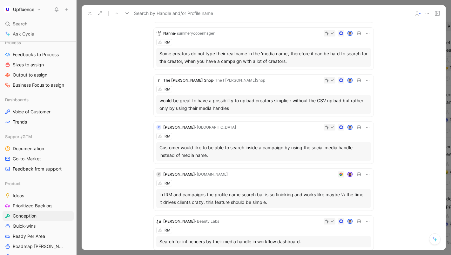
scroll to position [97, 0]
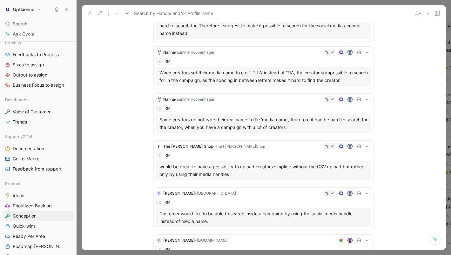
click at [126, 12] on icon at bounding box center [127, 13] width 5 height 5
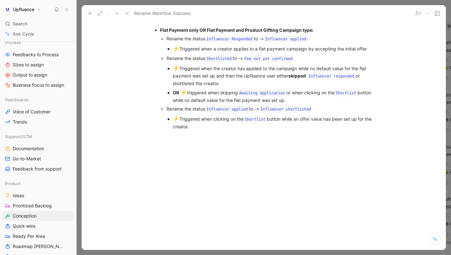
scroll to position [299, 0]
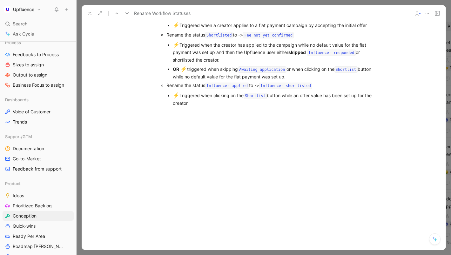
click at [127, 14] on use at bounding box center [127, 13] width 3 height 2
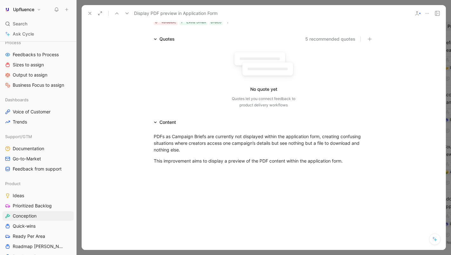
scroll to position [48, 0]
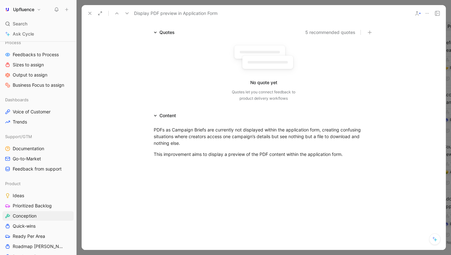
click at [130, 12] on button at bounding box center [127, 13] width 9 height 9
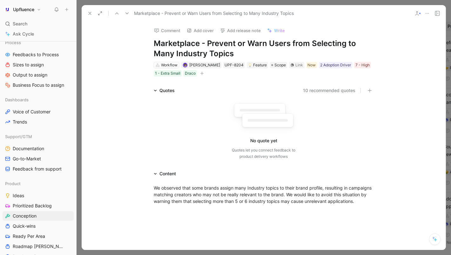
click at [119, 13] on icon at bounding box center [116, 13] width 5 height 5
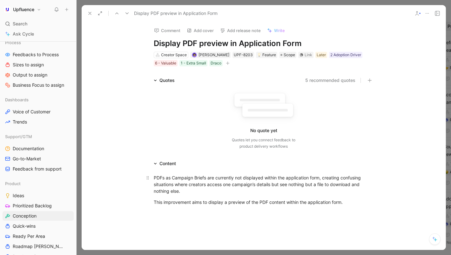
scroll to position [8, 0]
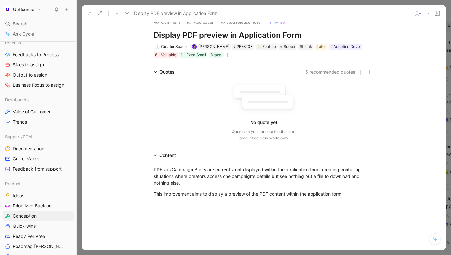
click at [126, 14] on icon at bounding box center [127, 13] width 5 height 5
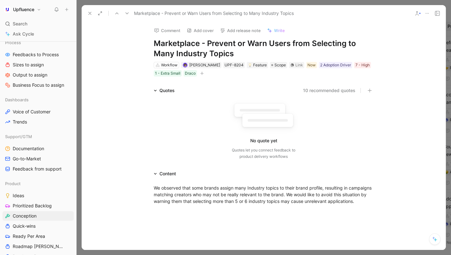
click at [129, 14] on icon at bounding box center [127, 13] width 5 height 5
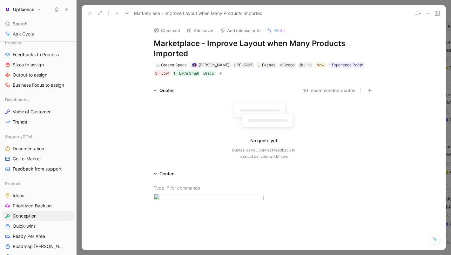
click at [128, 13] on use at bounding box center [127, 13] width 3 height 2
click at [127, 11] on icon at bounding box center [127, 13] width 5 height 5
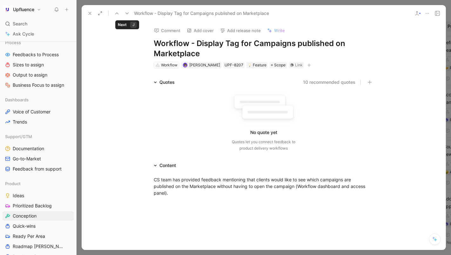
click at [127, 11] on icon at bounding box center [127, 13] width 5 height 5
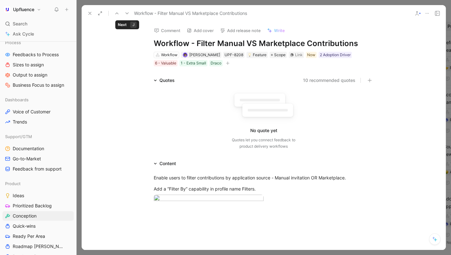
click at [128, 13] on use at bounding box center [127, 13] width 3 height 2
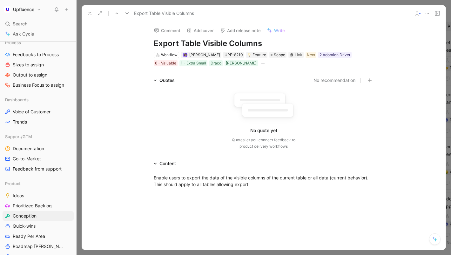
click at [127, 13] on icon at bounding box center [127, 13] width 5 height 5
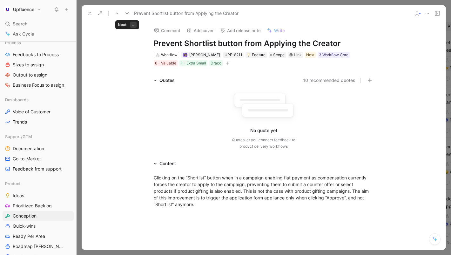
click at [127, 13] on icon at bounding box center [127, 13] width 5 height 5
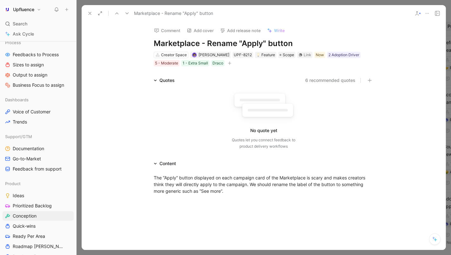
click at [127, 13] on icon at bounding box center [127, 13] width 5 height 5
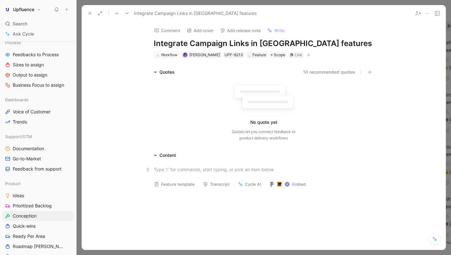
click at [191, 169] on div at bounding box center [264, 169] width 220 height 7
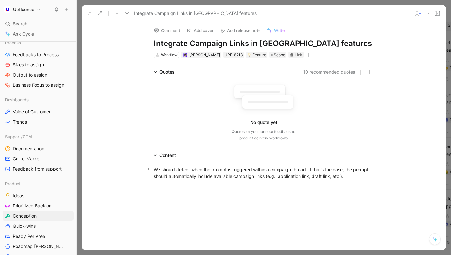
click at [156, 170] on div "We should detect when the prompt is triggered within a campaign thread. If that…" at bounding box center [264, 172] width 220 height 13
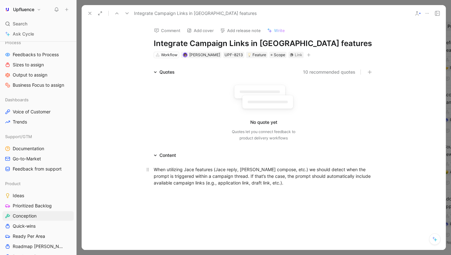
click at [221, 175] on div "When utilizing Jace features (Jace reply, Jace compose, etc.) we should detect …" at bounding box center [264, 176] width 220 height 20
click at [341, 182] on div "When utilizing Jace features (Jace reply, Jace compose, etc.) we should detect …" at bounding box center [264, 176] width 220 height 20
click at [265, 184] on div "When utilizing Jace features (Jace reply, Jace compose, etc.) we should detect …" at bounding box center [264, 179] width 220 height 27
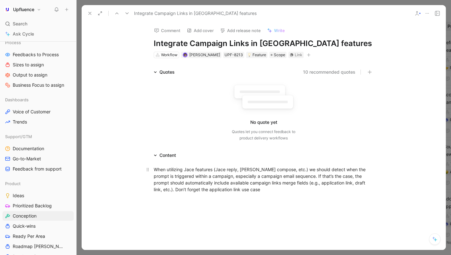
click at [253, 190] on div "When utilizing Jace features (Jace reply, Jace compose, etc.) we should detect …" at bounding box center [264, 179] width 220 height 27
click at [308, 54] on button "button" at bounding box center [309, 55] width 6 height 6
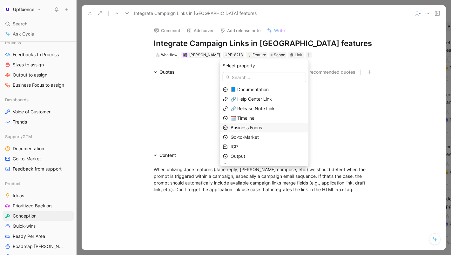
click at [250, 126] on span "Business Focus" at bounding box center [246, 127] width 31 height 5
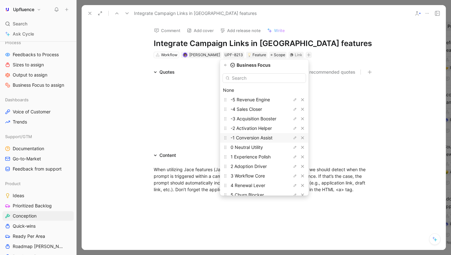
scroll to position [10, 0]
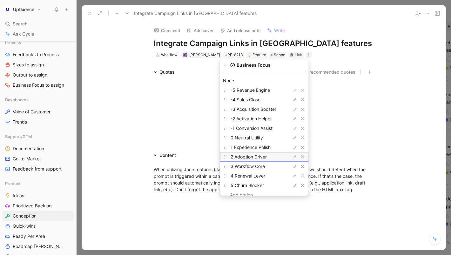
click at [253, 155] on span "2 Adoption Driver" at bounding box center [249, 156] width 36 height 5
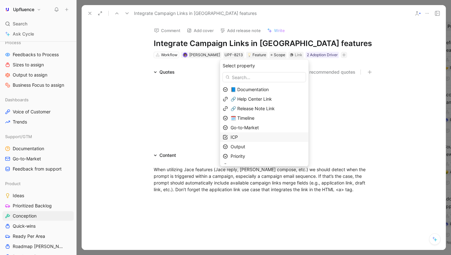
click at [238, 138] on span "ICP" at bounding box center [234, 136] width 7 height 5
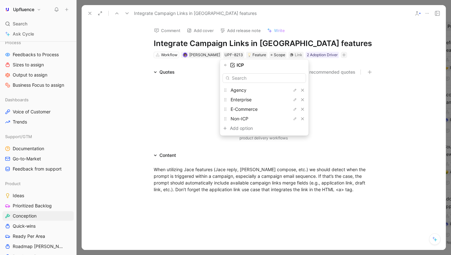
click at [227, 65] on icon "button" at bounding box center [226, 65] width 4 height 4
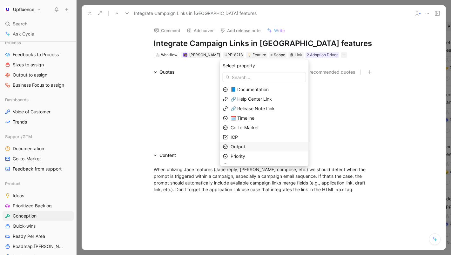
click at [245, 146] on span "Output" at bounding box center [238, 146] width 15 height 5
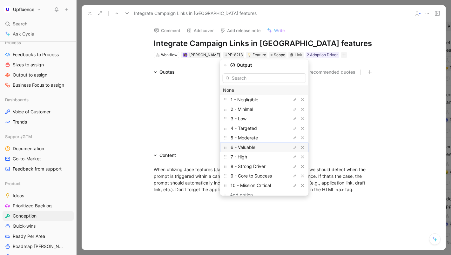
click at [253, 149] on span "6 - Valuable" at bounding box center [243, 147] width 25 height 5
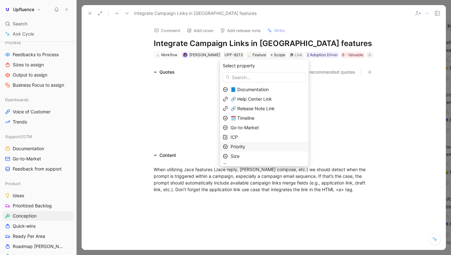
click at [245, 147] on span "Priority" at bounding box center [238, 146] width 15 height 5
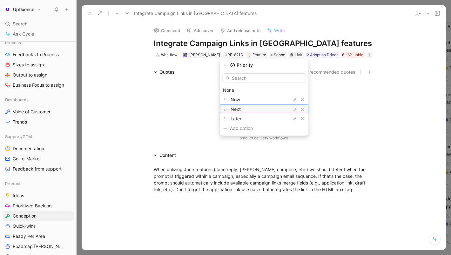
click at [241, 109] on span "Next" at bounding box center [236, 108] width 10 height 5
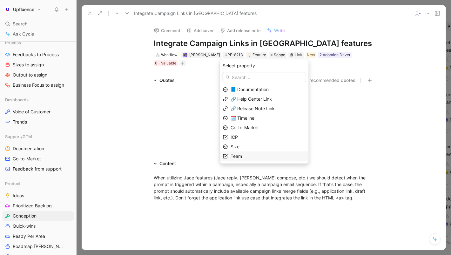
click at [240, 158] on span "Team" at bounding box center [236, 156] width 11 height 5
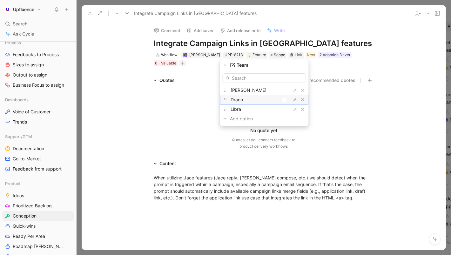
click at [285, 99] on div at bounding box center [285, 100] width 4 height 4
click at [226, 64] on icon "button" at bounding box center [226, 65] width 4 height 4
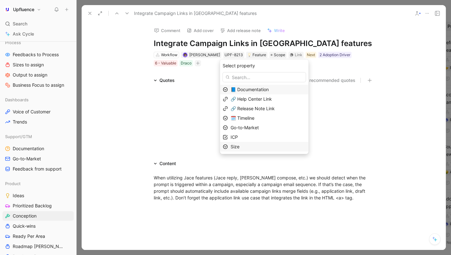
click at [240, 148] on span "Size" at bounding box center [235, 146] width 9 height 5
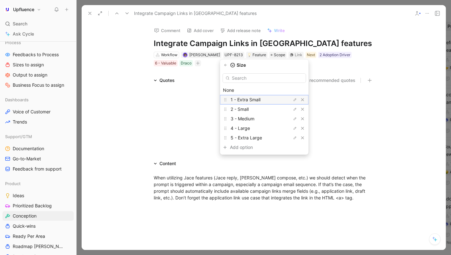
click at [250, 99] on span "1 - Extra Small" at bounding box center [246, 99] width 30 height 5
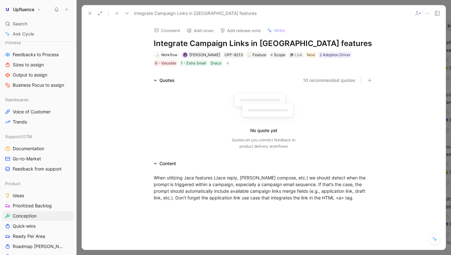
click at [89, 15] on icon at bounding box center [89, 13] width 5 height 5
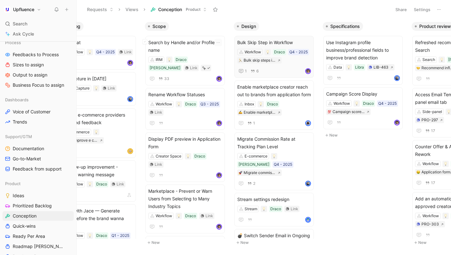
scroll to position [0, 33]
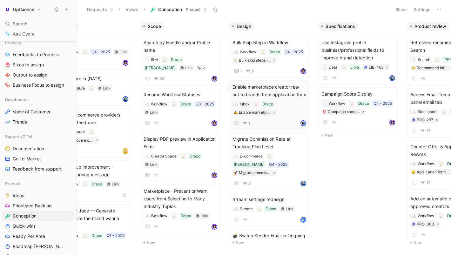
click at [276, 90] on span "Enable marketplace creator reach out to brands from application form" at bounding box center [270, 90] width 74 height 15
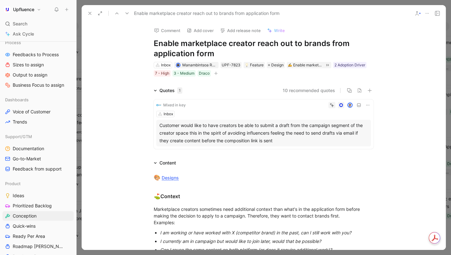
click at [222, 73] on div "Inbox Manambintsoa RABETRANO UPF-7823 Feature Design Enable marketplace creator…" at bounding box center [263, 69] width 221 height 16
click at [218, 73] on button "button" at bounding box center [216, 73] width 6 height 6
click at [87, 11] on icon at bounding box center [89, 13] width 5 height 5
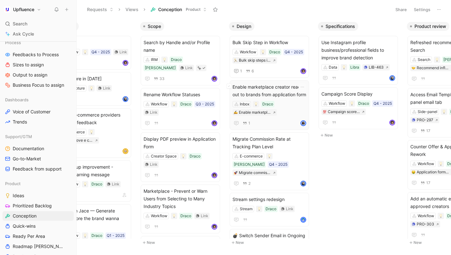
click at [276, 96] on span "Enable marketplace creator reach out to brands from application form" at bounding box center [270, 90] width 74 height 15
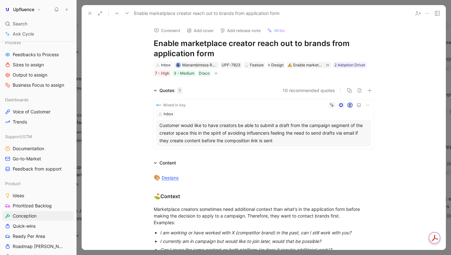
click at [90, 14] on use at bounding box center [90, 13] width 3 height 3
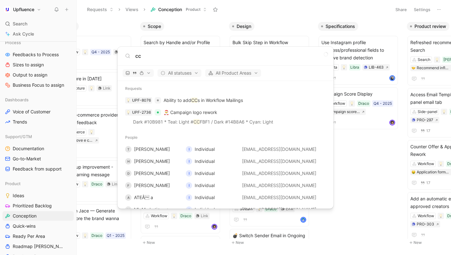
scroll to position [610, 0]
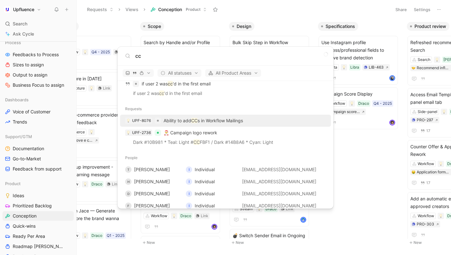
type input "cc"
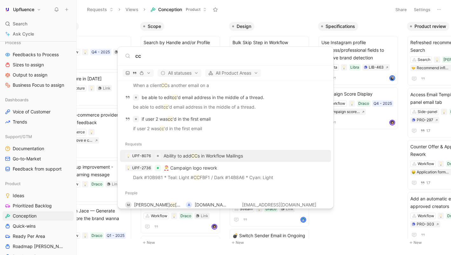
scroll to position [572, 0]
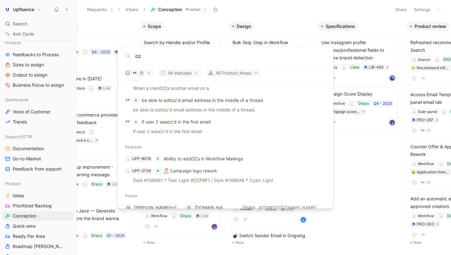
click at [289, 16] on body "Upfluence Search ⌘ K Ask Cycle Workspace Home G then H Feedback G then F Reques…" at bounding box center [225, 127] width 451 height 255
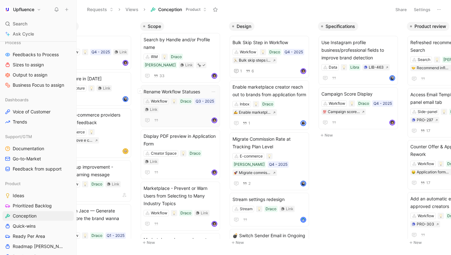
scroll to position [0, 0]
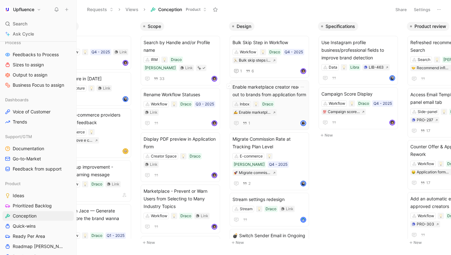
click at [267, 91] on span "Enable marketplace creator reach out to brands from application form" at bounding box center [270, 90] width 74 height 15
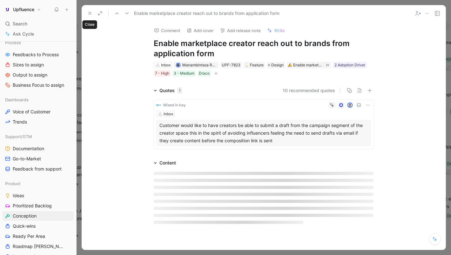
click at [89, 11] on icon at bounding box center [89, 13] width 5 height 5
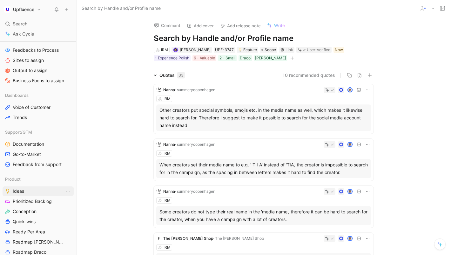
scroll to position [166, 0]
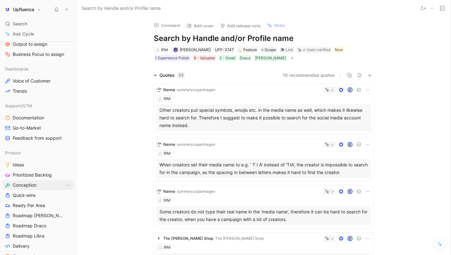
click at [25, 183] on span "Conception" at bounding box center [25, 185] width 24 height 6
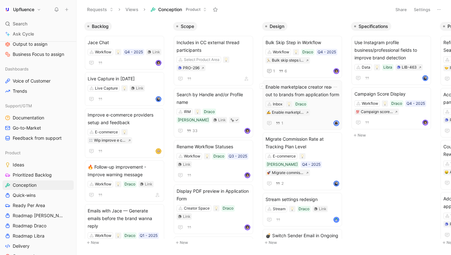
click at [301, 87] on span "Enable marketplace creator reach out to brands from application form" at bounding box center [303, 90] width 74 height 15
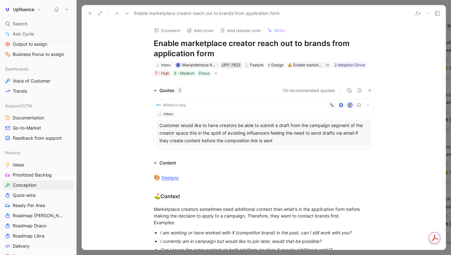
click at [232, 65] on div "UPF-7823" at bounding box center [231, 65] width 19 height 6
click at [218, 72] on icon "button" at bounding box center [216, 74] width 4 height 4
click at [164, 162] on div "Content" at bounding box center [168, 163] width 17 height 8
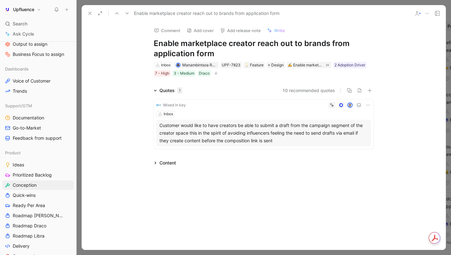
click at [164, 162] on div "Content" at bounding box center [168, 163] width 17 height 8
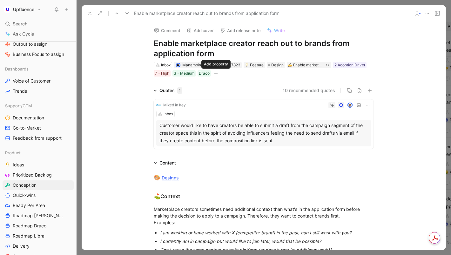
click at [217, 75] on icon "button" at bounding box center [216, 74] width 4 height 4
click at [216, 74] on icon "button" at bounding box center [216, 74] width 4 height 4
click at [89, 13] on icon at bounding box center [89, 13] width 5 height 5
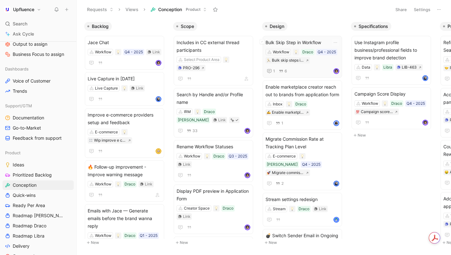
click at [313, 68] on div "1 6" at bounding box center [303, 71] width 74 height 8
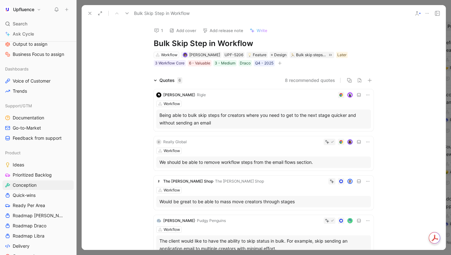
click at [92, 15] on icon at bounding box center [89, 13] width 5 height 5
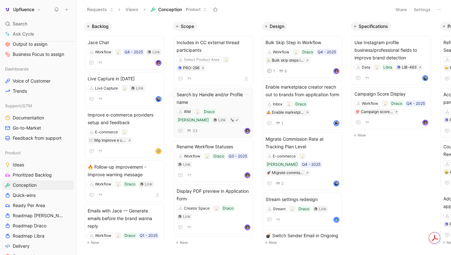
scroll to position [3, 0]
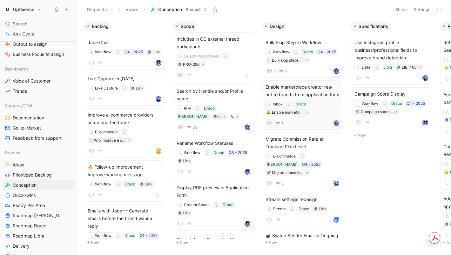
click at [299, 86] on span "Enable marketplace creator reach out to brands from application form" at bounding box center [303, 90] width 74 height 15
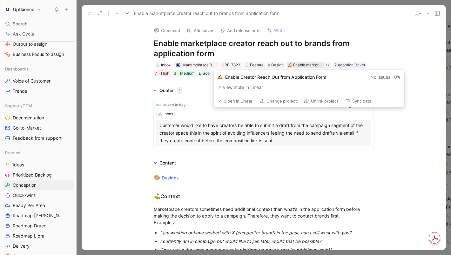
click at [301, 62] on div "Enable marketplace creator reach out to brands from application form" at bounding box center [308, 65] width 30 height 6
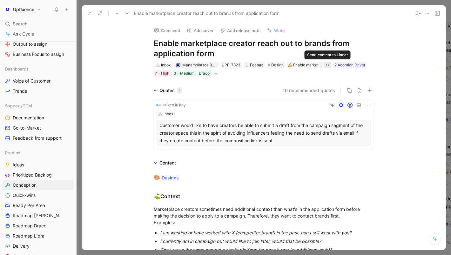
click at [327, 65] on icon at bounding box center [327, 65] width 5 height 5
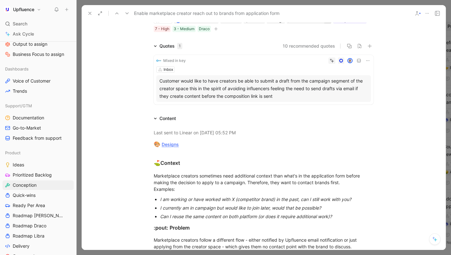
scroll to position [31, 0]
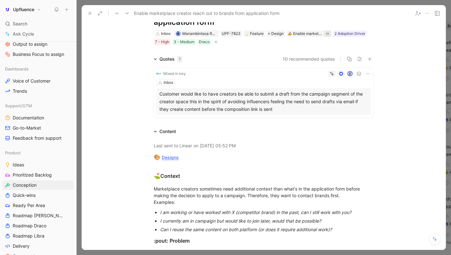
click at [325, 23] on h1 "Enable marketplace creator reach out to brands from application form" at bounding box center [264, 17] width 220 height 20
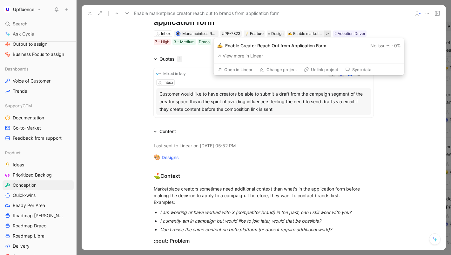
click at [241, 70] on button "Open in Linear" at bounding box center [235, 69] width 40 height 9
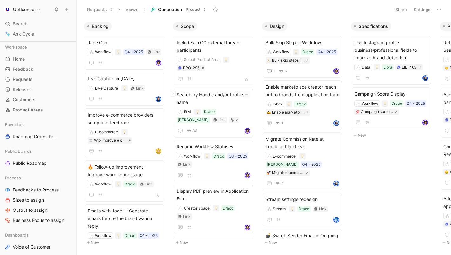
scroll to position [0, 33]
